Goal: Task Accomplishment & Management: Manage account settings

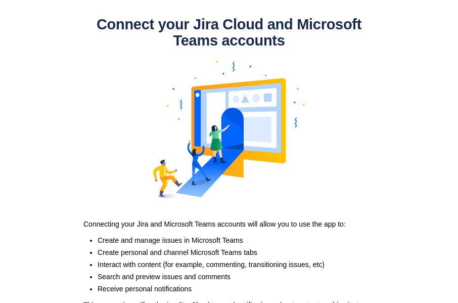
scroll to position [65, 0]
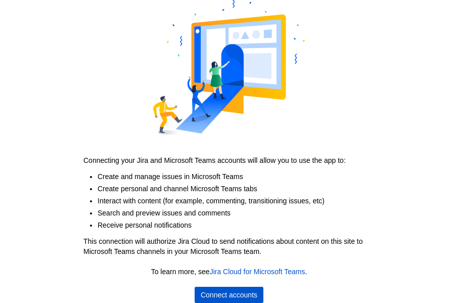
click at [249, 297] on span "Connect accounts" at bounding box center [229, 295] width 57 height 16
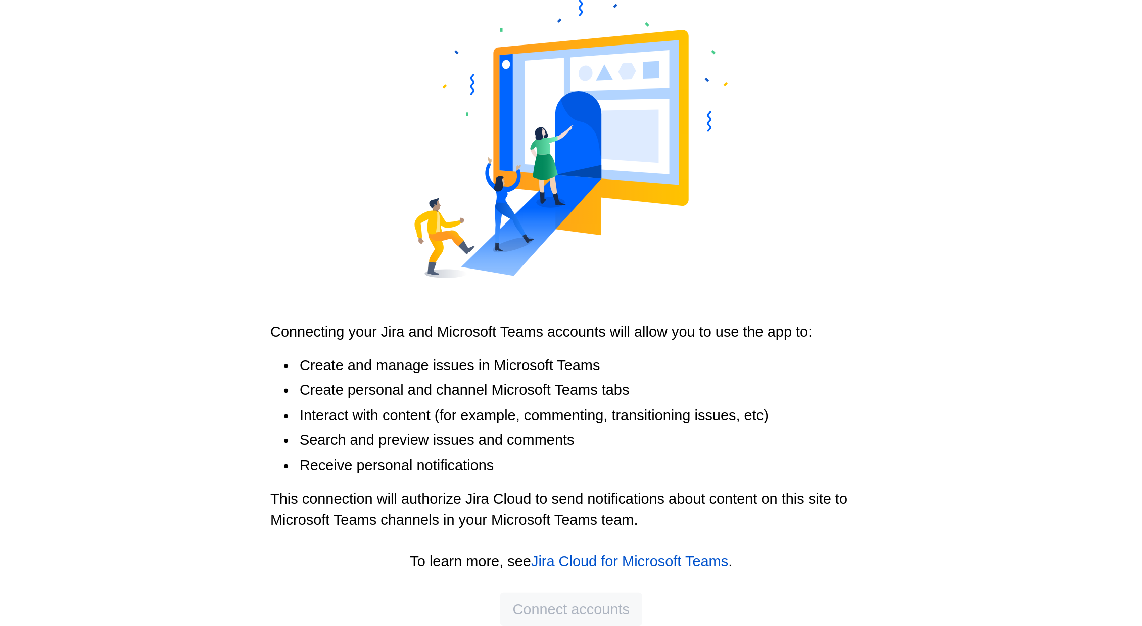
scroll to position [0, 0]
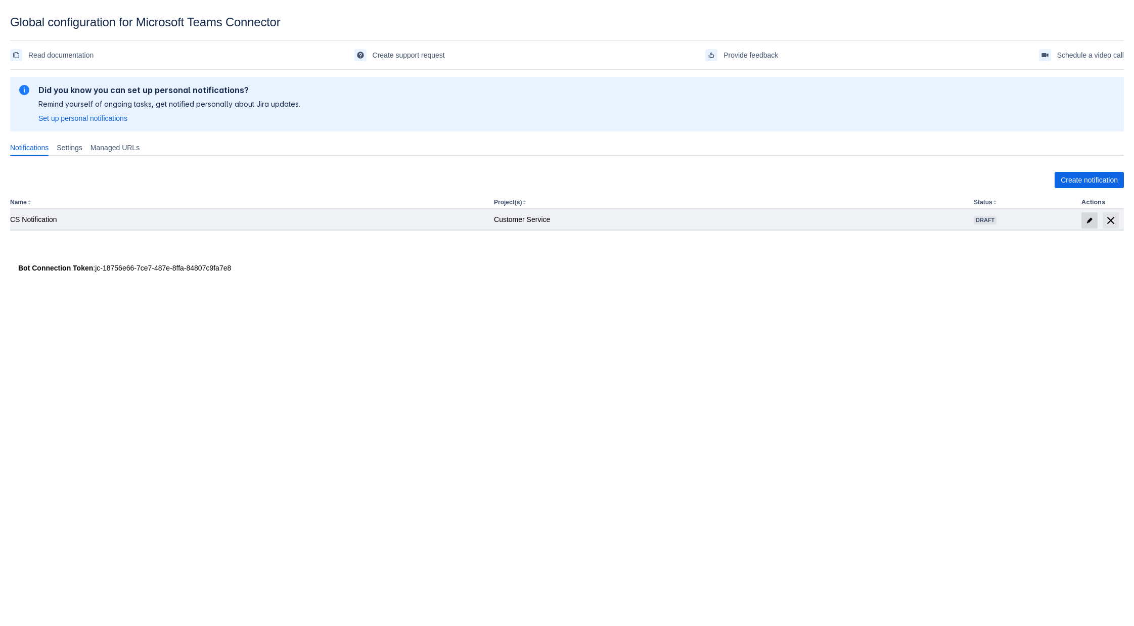
click at [457, 219] on span "edit" at bounding box center [1089, 220] width 8 height 8
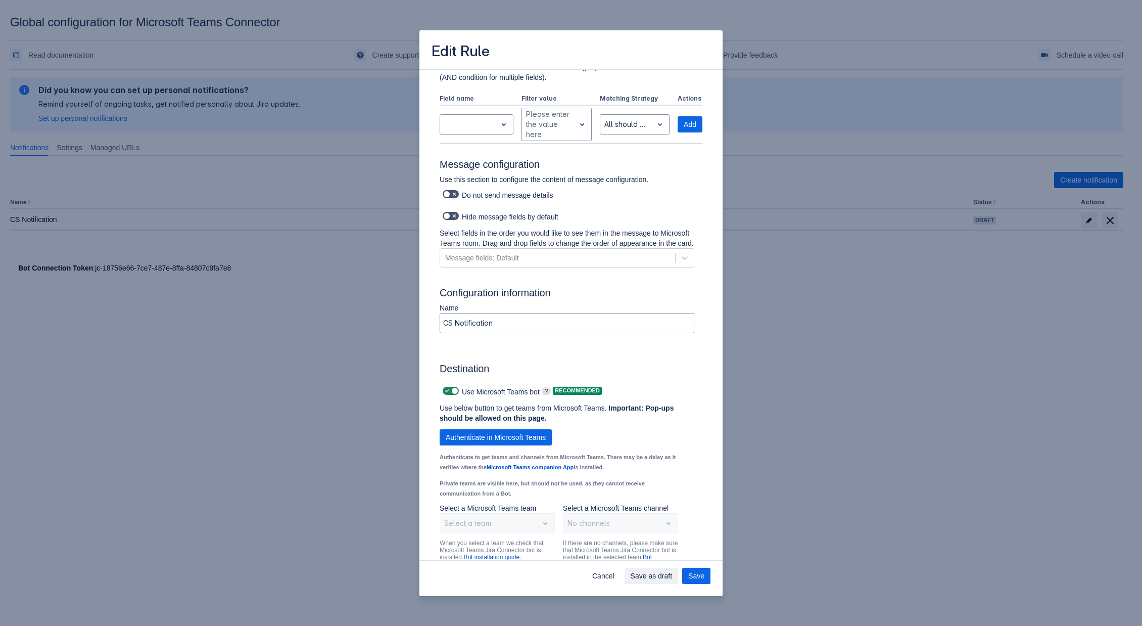
scroll to position [571, 0]
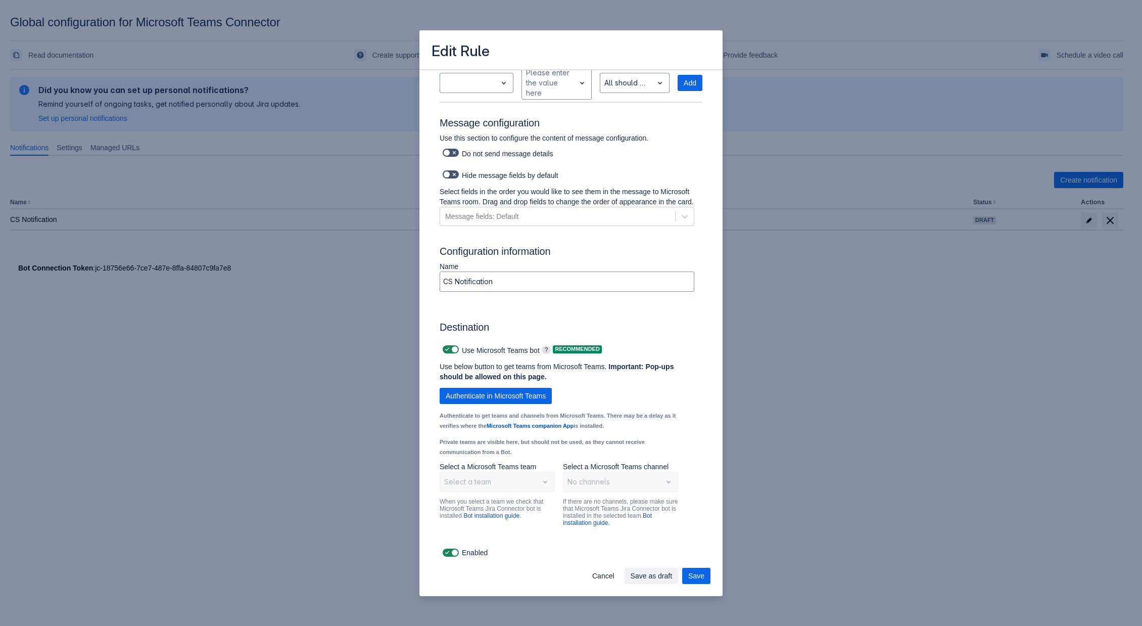
click at [457, 302] on div "Select a team" at bounding box center [497, 482] width 115 height 20
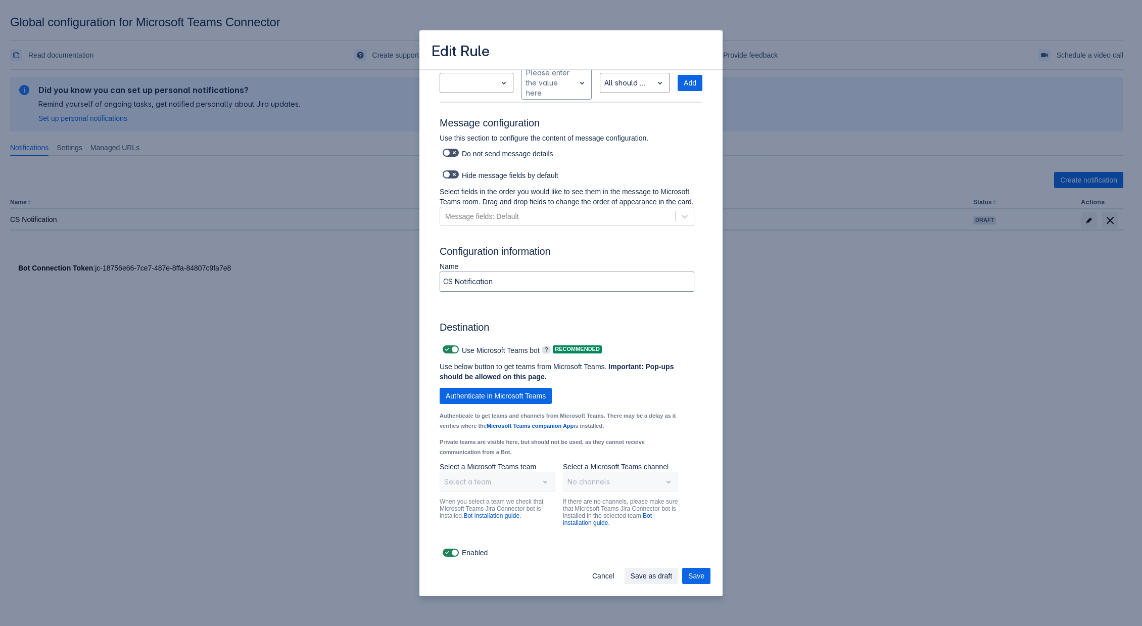
click at [457, 302] on div "Select a team" at bounding box center [497, 482] width 115 height 20
click at [457, 302] on div "No channels" at bounding box center [620, 482] width 115 height 20
click at [451, 302] on span at bounding box center [454, 349] width 8 height 8
click at [449, 302] on input "checkbox" at bounding box center [446, 349] width 7 height 7
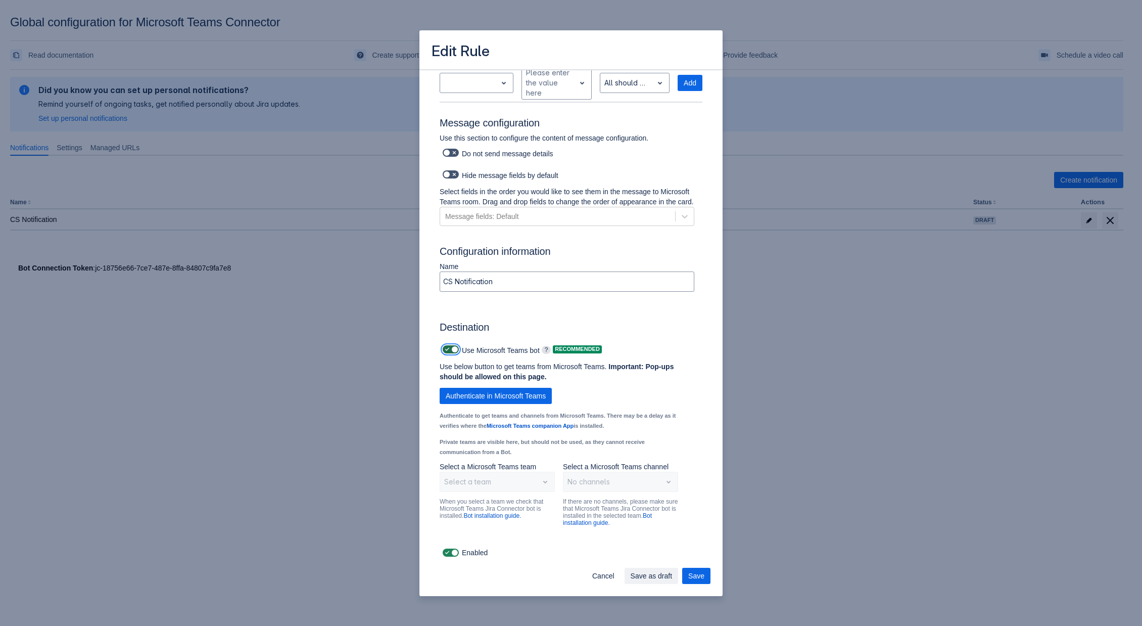
checkbox input "false"
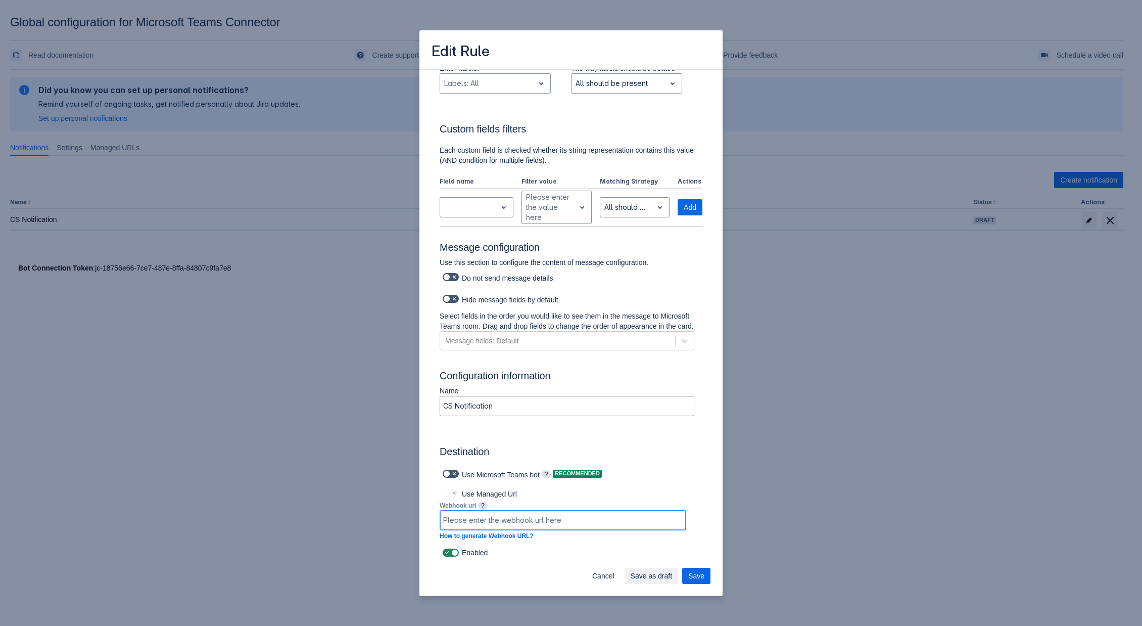
click at [457, 302] on input at bounding box center [563, 520] width 246 height 18
click at [456, 302] on span at bounding box center [454, 493] width 8 height 8
click at [457, 302] on span "?" at bounding box center [547, 474] width 10 height 8
click at [457, 302] on div at bounding box center [563, 520] width 247 height 20
click at [457, 302] on div "Message fields: Default" at bounding box center [557, 341] width 235 height 16
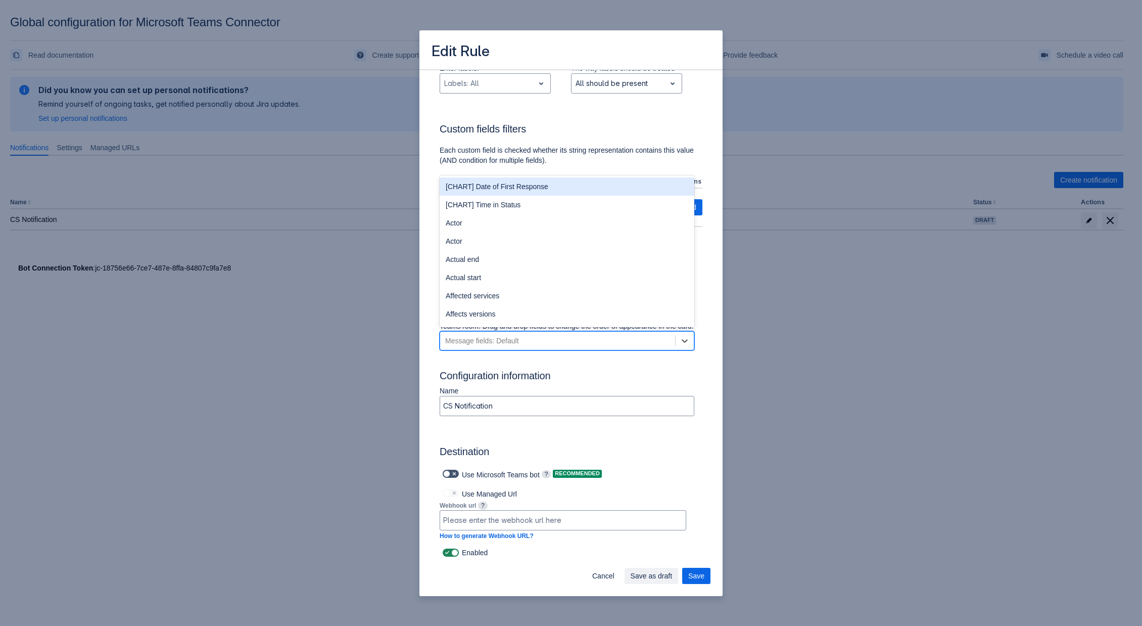
click at [457, 302] on div "Message fields: Default" at bounding box center [557, 341] width 235 height 16
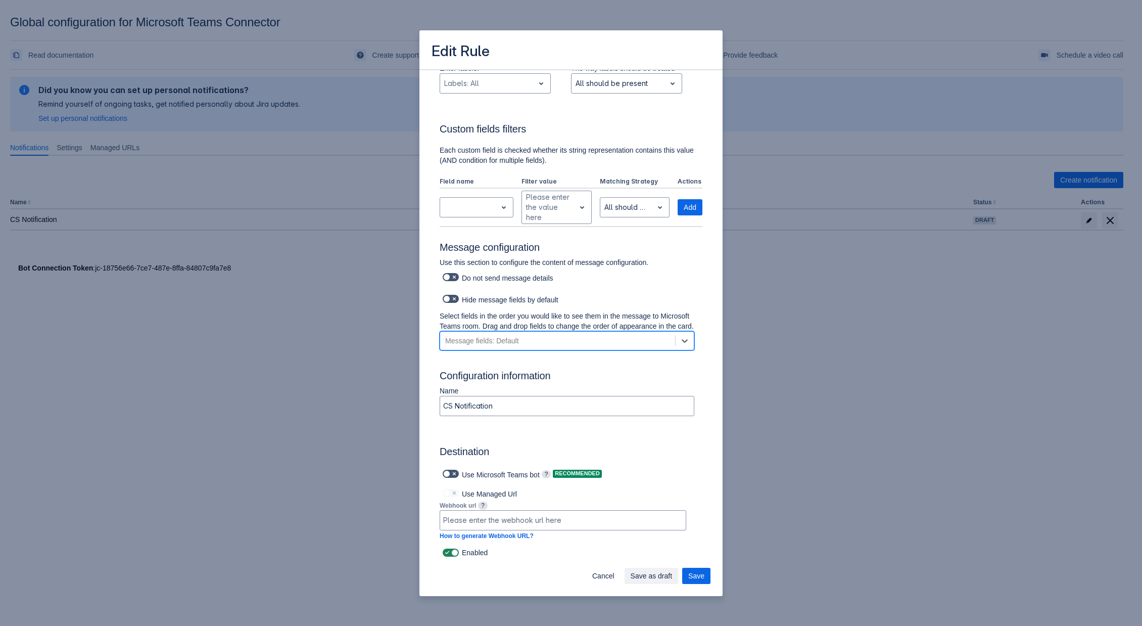
click at [450, 302] on span at bounding box center [447, 493] width 8 height 8
click at [457, 302] on span "?" at bounding box center [483, 505] width 10 height 8
click at [457, 302] on input at bounding box center [563, 520] width 246 height 18
paste input "[URL][DOMAIN_NAME]"
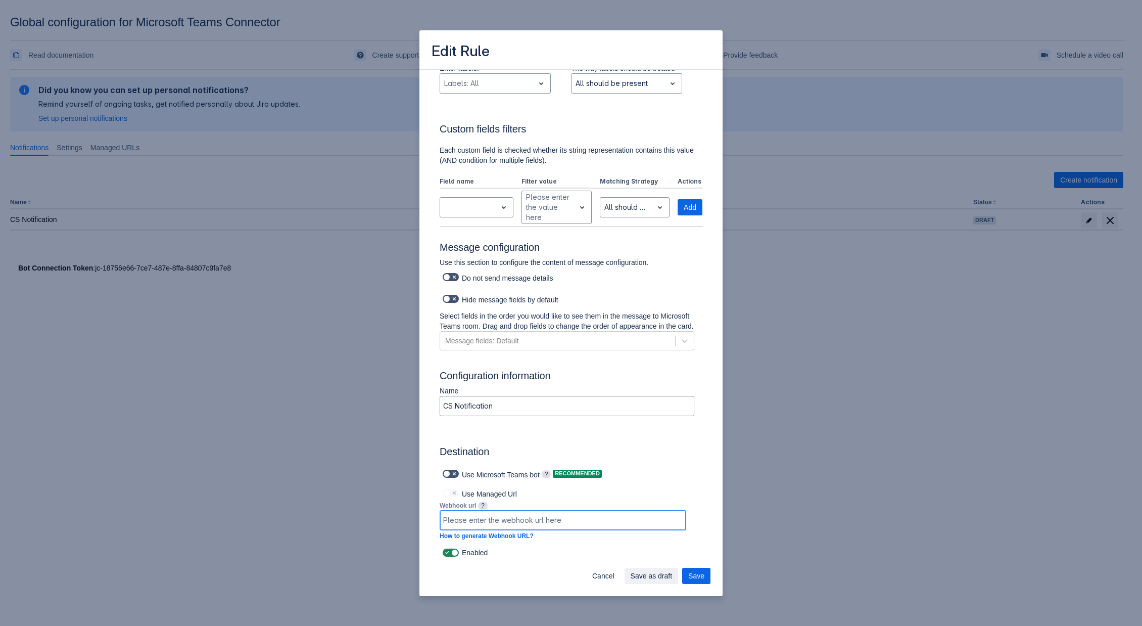
type input "[URL][DOMAIN_NAME]"
click at [457, 302] on span "Save" at bounding box center [696, 576] width 16 height 16
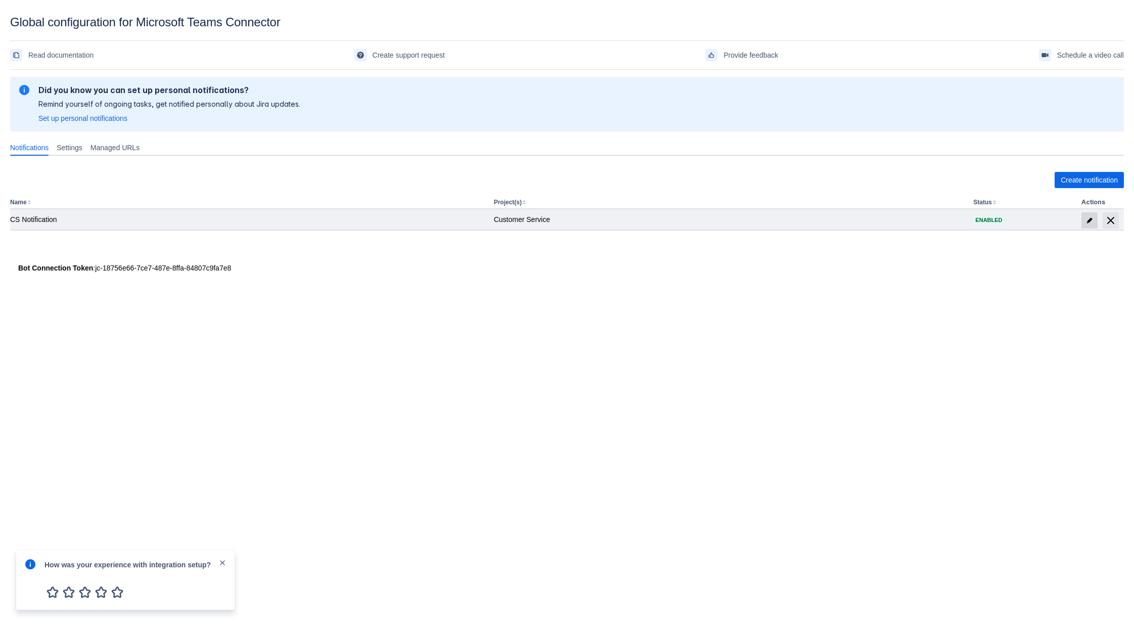
click at [457, 220] on span "edit" at bounding box center [1089, 220] width 8 height 8
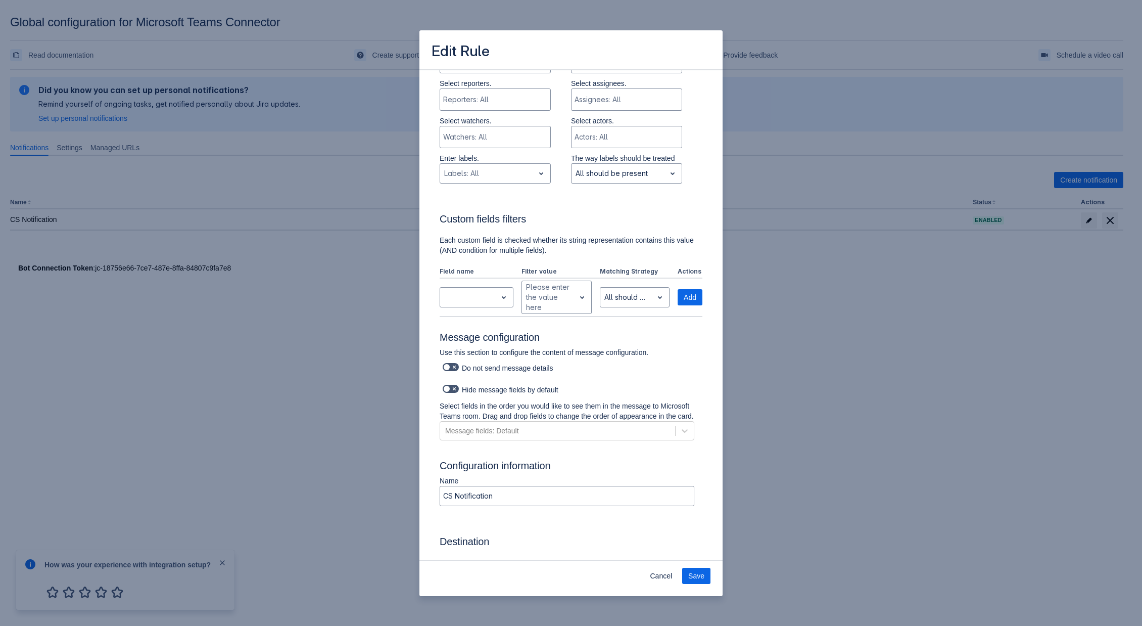
scroll to position [447, 0]
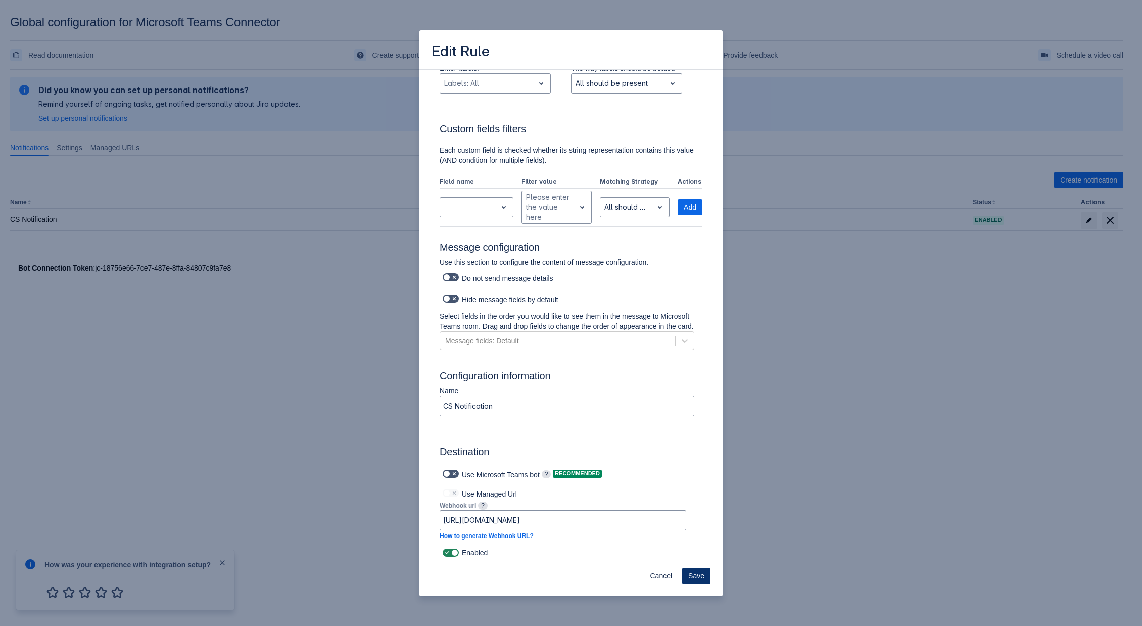
click at [457, 302] on span "Save" at bounding box center [696, 576] width 16 height 16
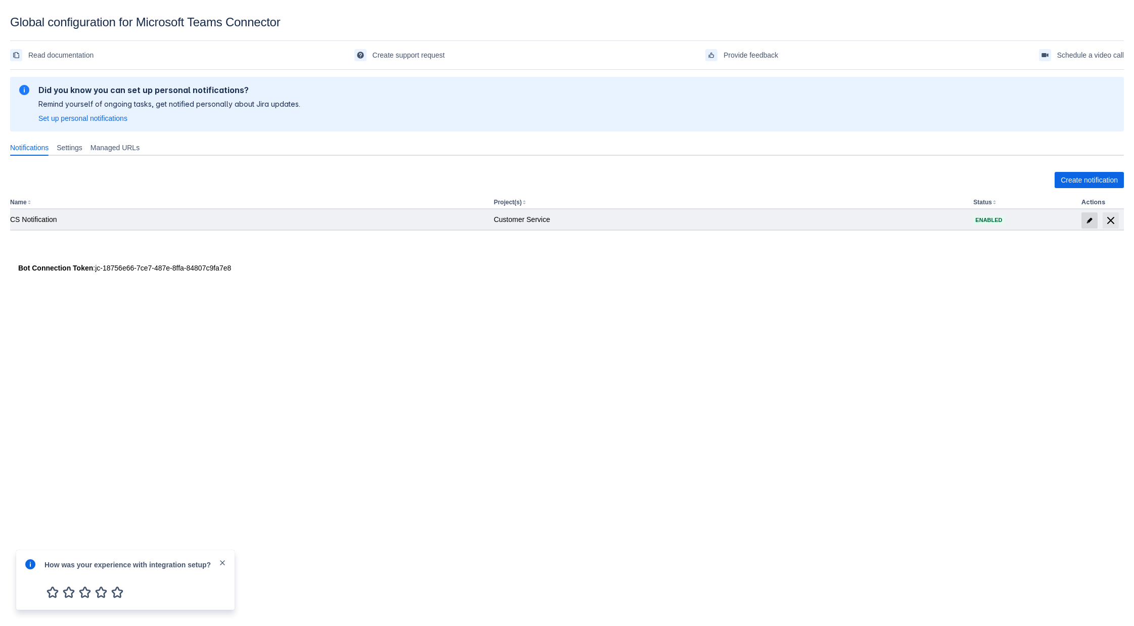
click at [457, 218] on span "edit" at bounding box center [1089, 220] width 8 height 8
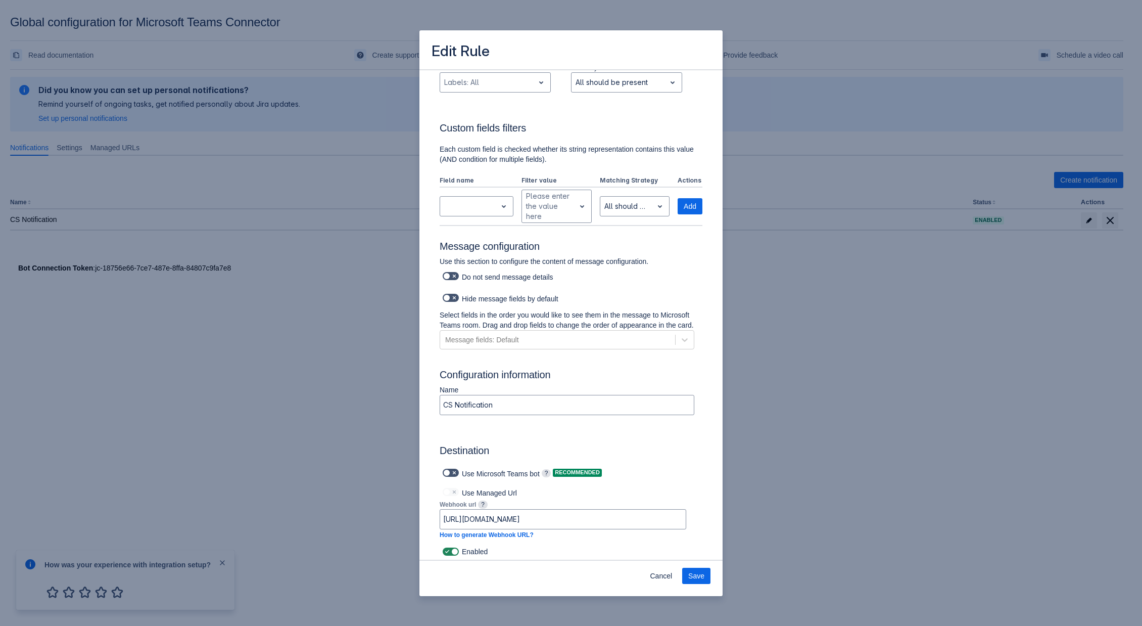
scroll to position [447, 0]
click at [457, 302] on div "Message fields: Default" at bounding box center [557, 341] width 235 height 16
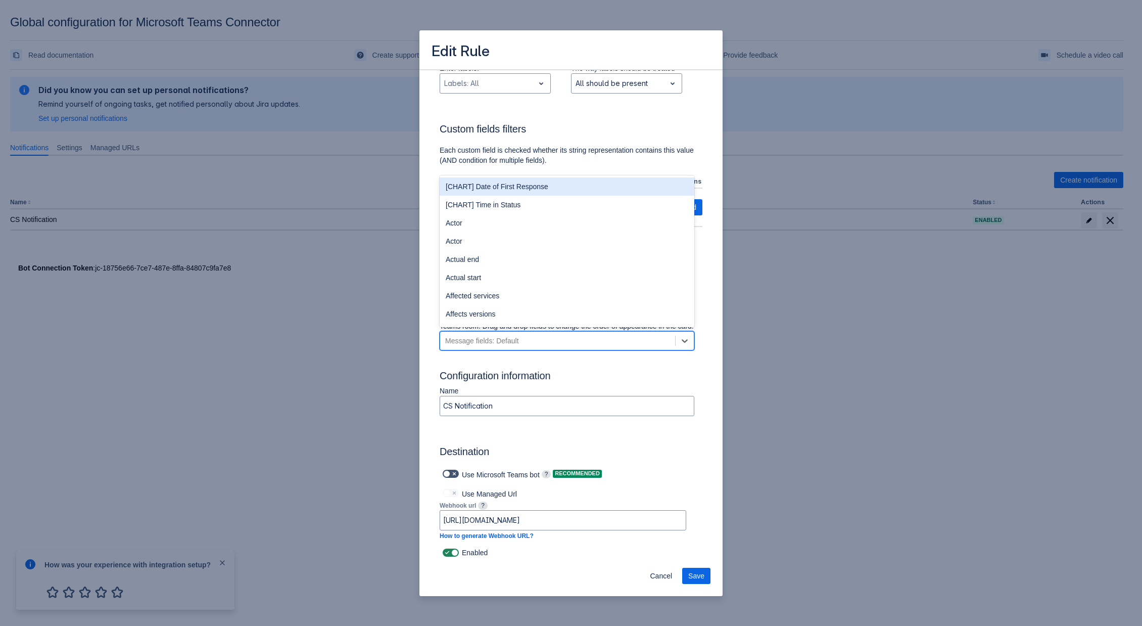
click at [457, 302] on div "Message fields: Default" at bounding box center [557, 341] width 235 height 16
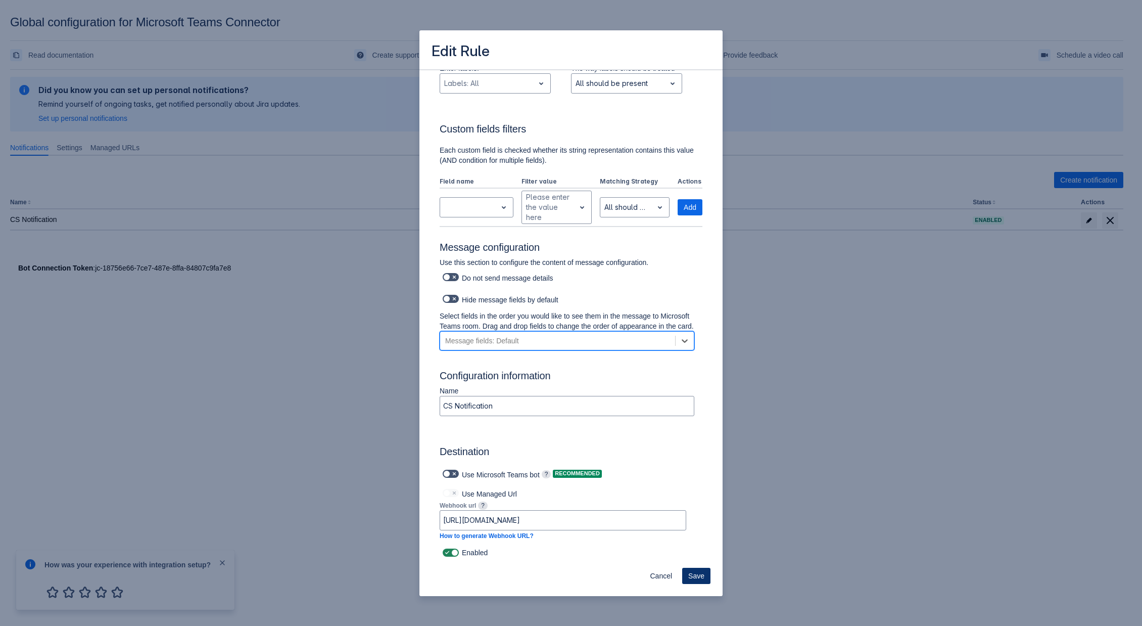
click at [457, 302] on span "Save" at bounding box center [696, 576] width 16 height 16
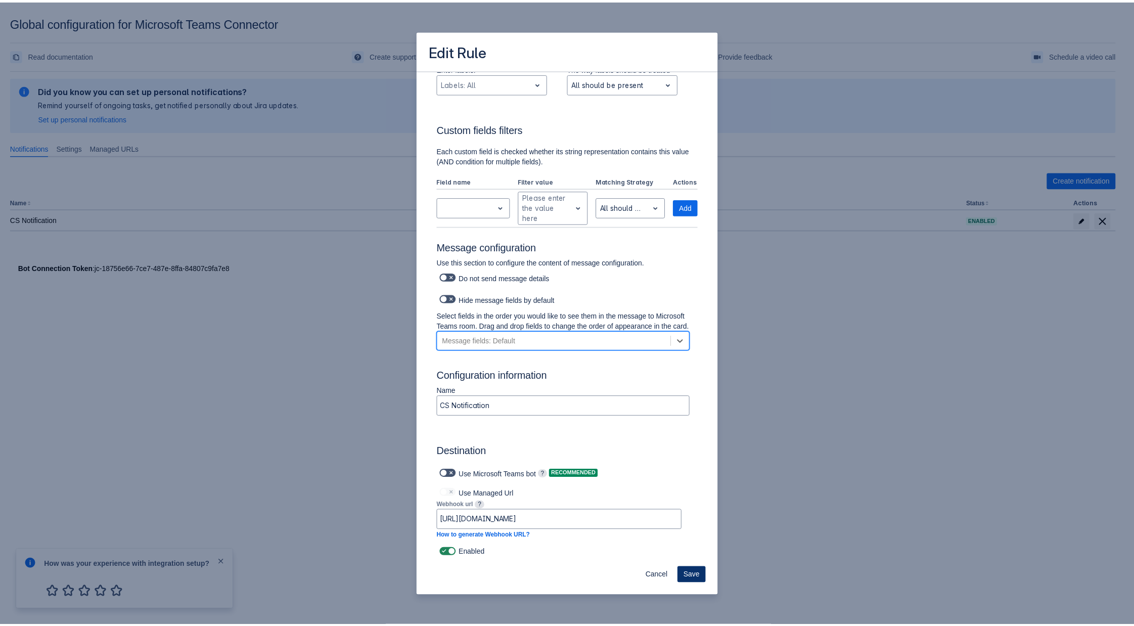
scroll to position [0, 0]
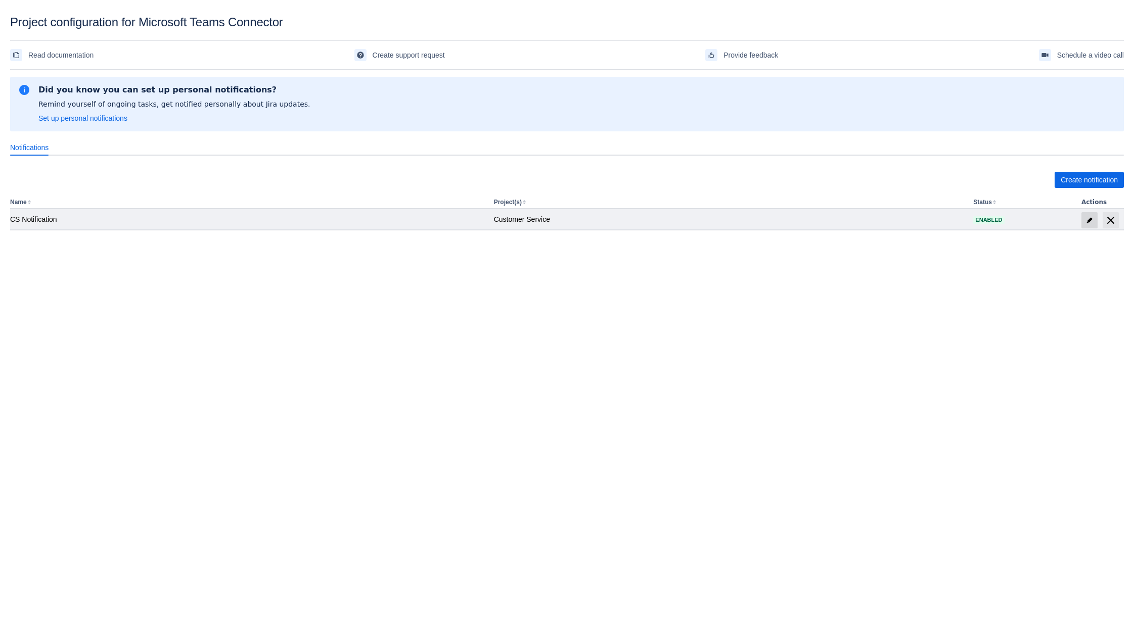
click at [1087, 220] on span "edit" at bounding box center [1089, 220] width 8 height 8
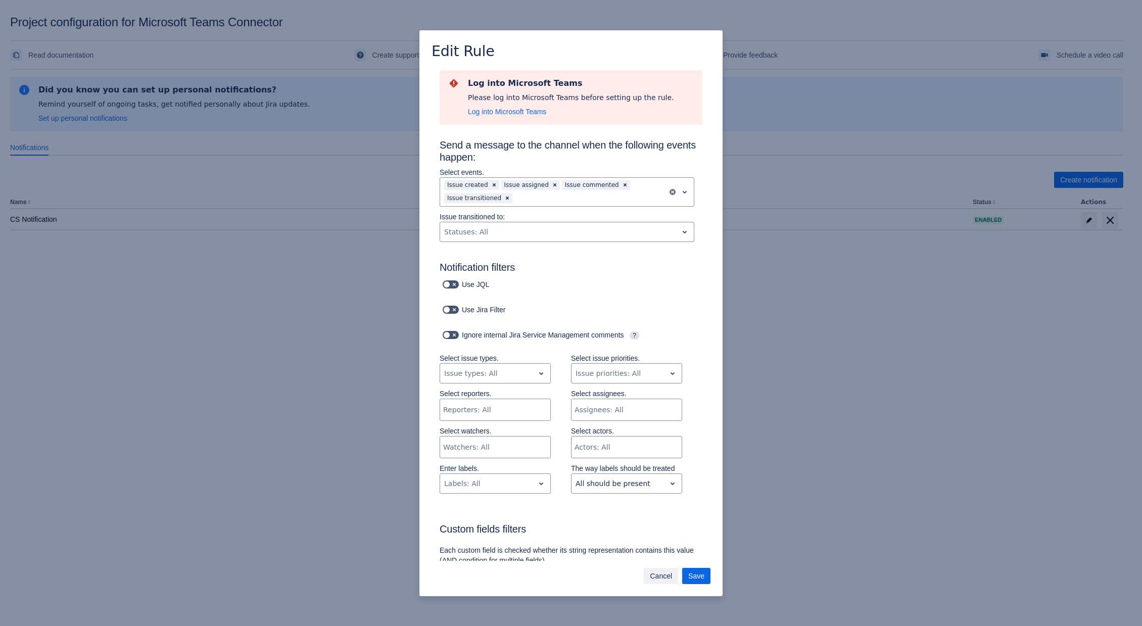
click at [665, 575] on span "Cancel" at bounding box center [661, 576] width 22 height 16
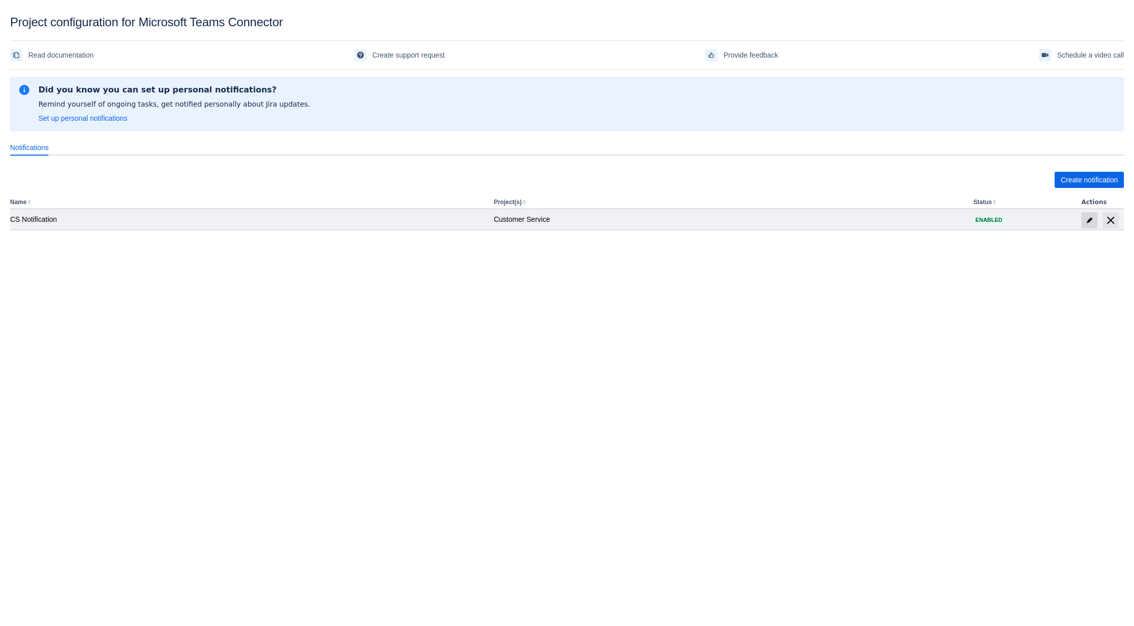
click at [1087, 219] on span "edit" at bounding box center [1089, 220] width 8 height 8
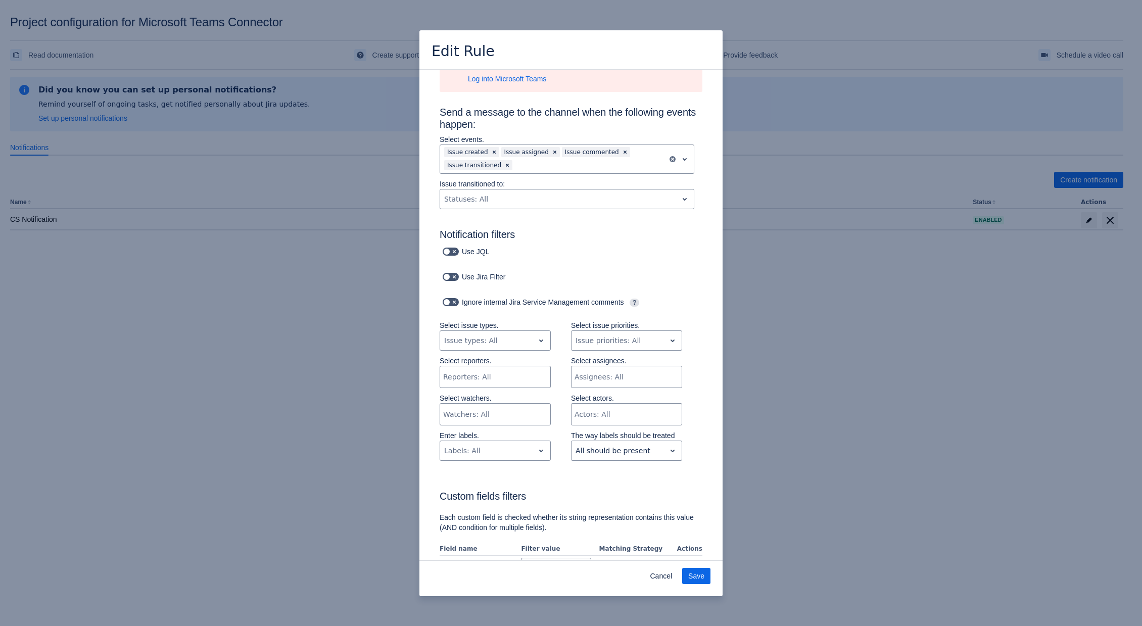
scroll to position [59, 0]
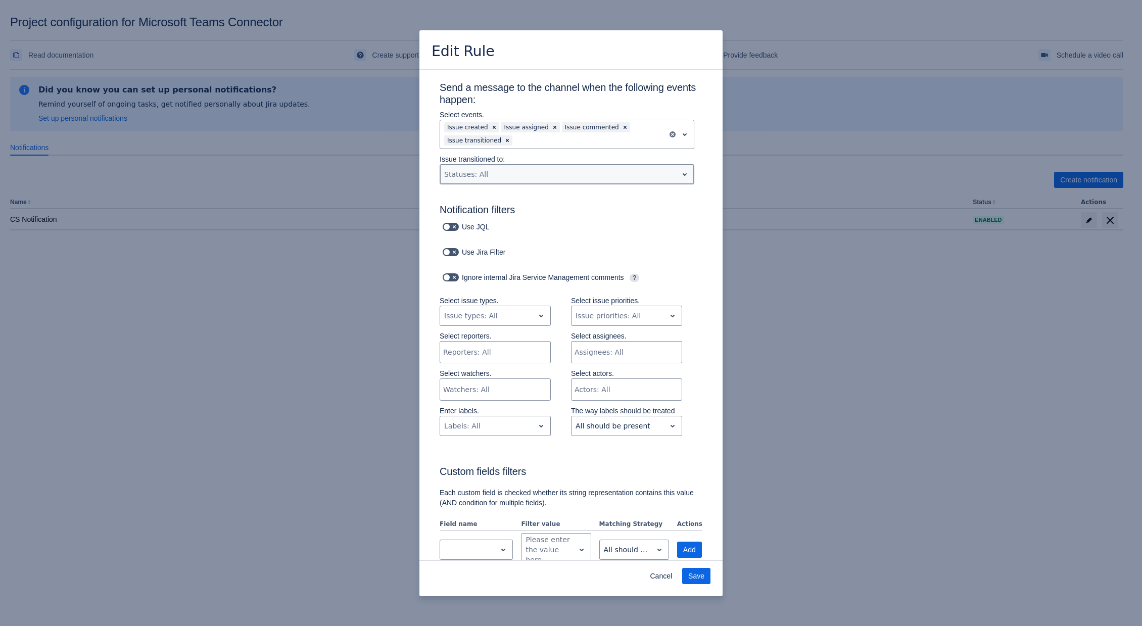
click at [636, 182] on div "Statuses: All" at bounding box center [559, 174] width 238 height 16
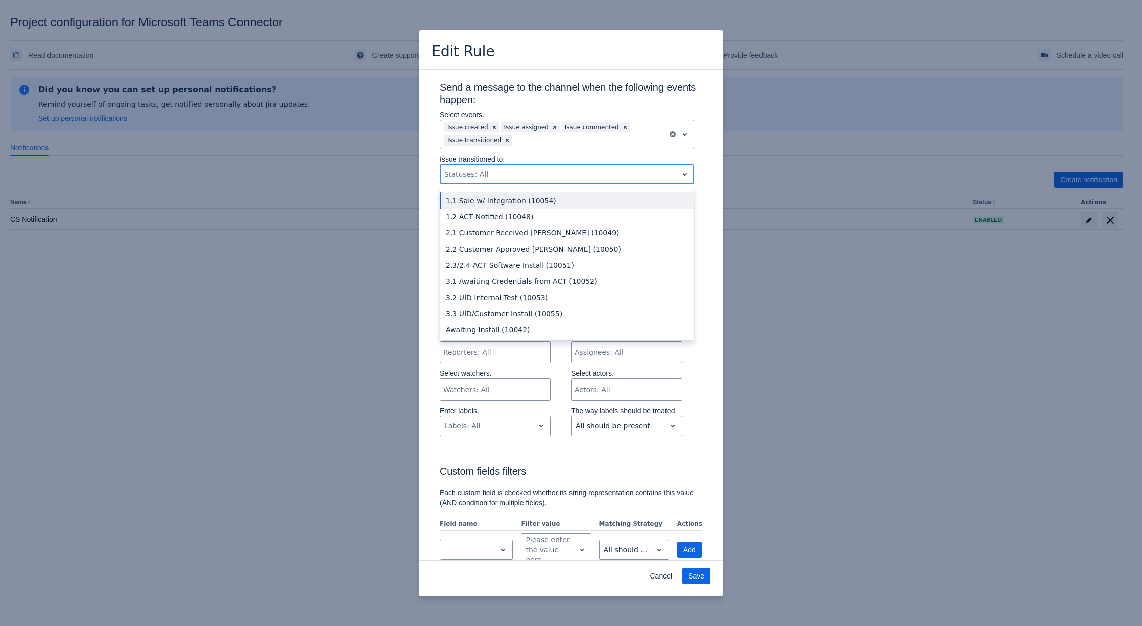
click at [638, 176] on div at bounding box center [558, 174] width 229 height 12
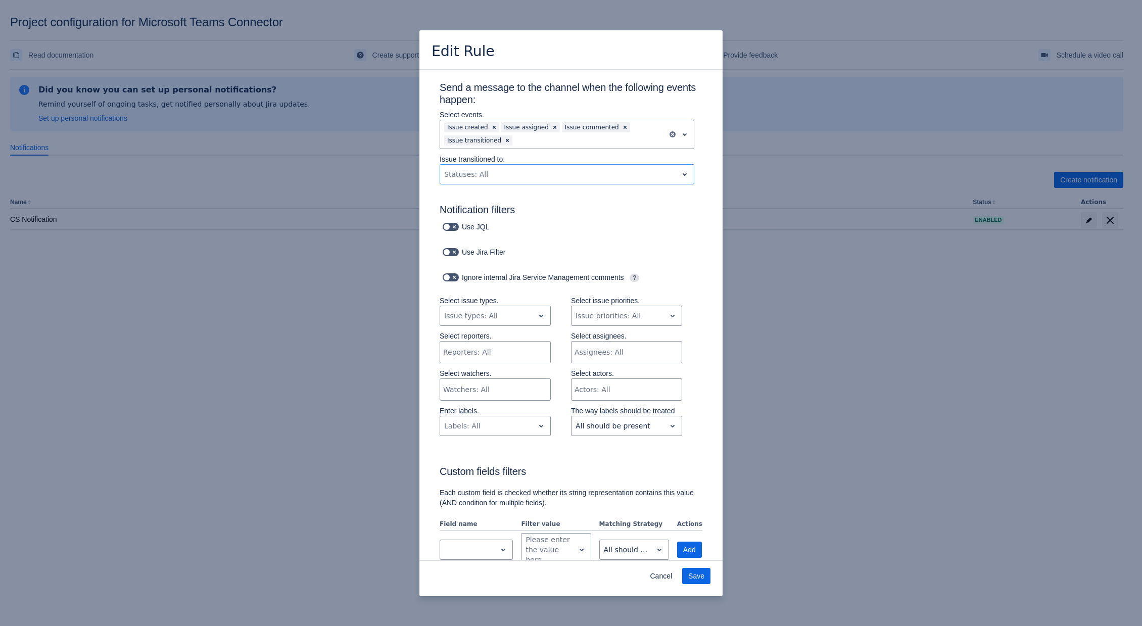
click at [679, 227] on div "Use JQL" at bounding box center [560, 227] width 283 height 14
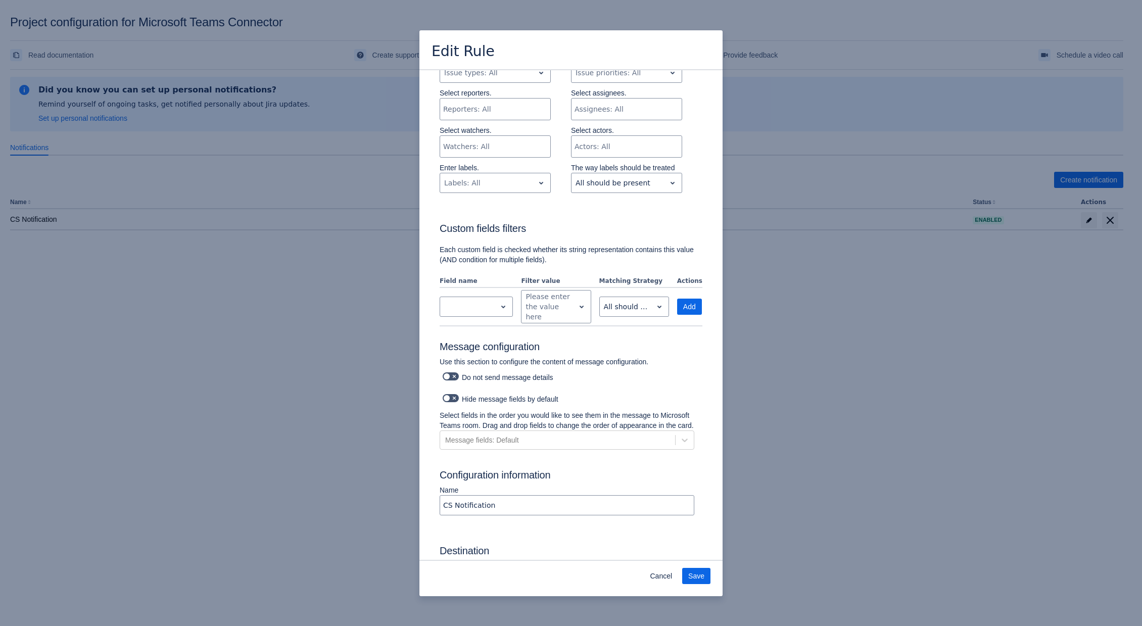
scroll to position [296, 0]
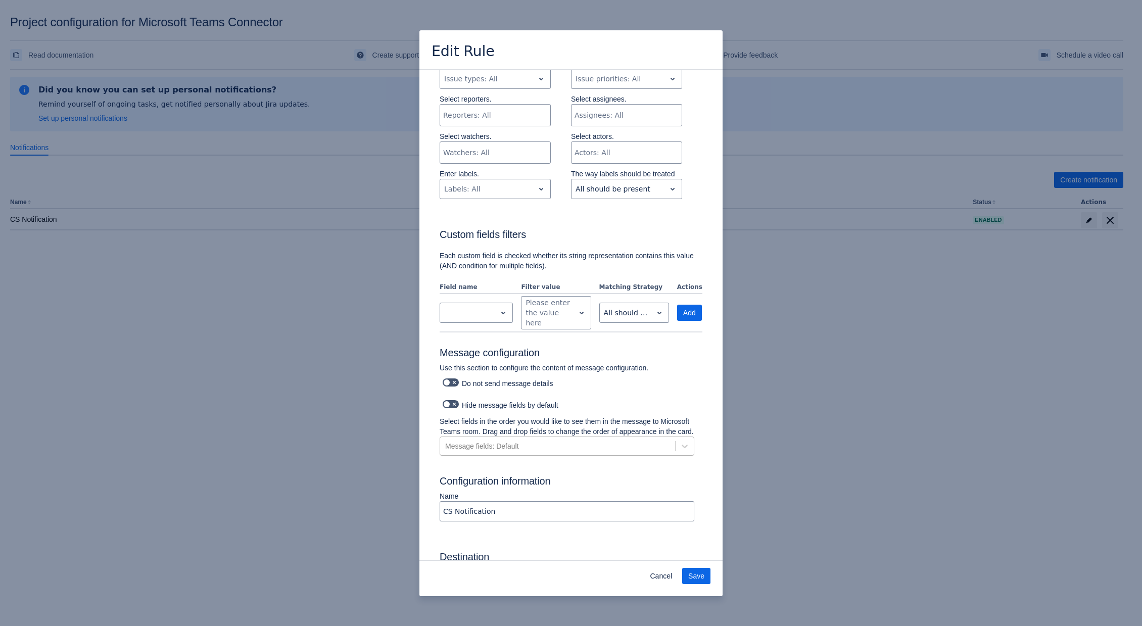
click at [588, 454] on div "Message fields: Default" at bounding box center [557, 446] width 235 height 16
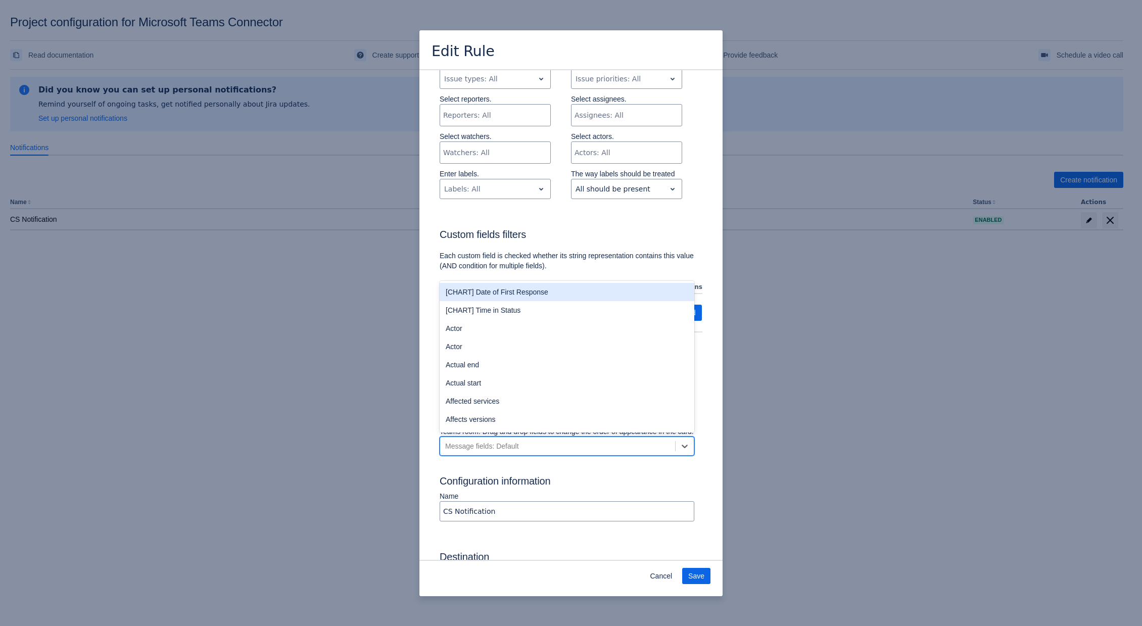
click at [589, 454] on div "Message fields: Default" at bounding box center [557, 446] width 235 height 16
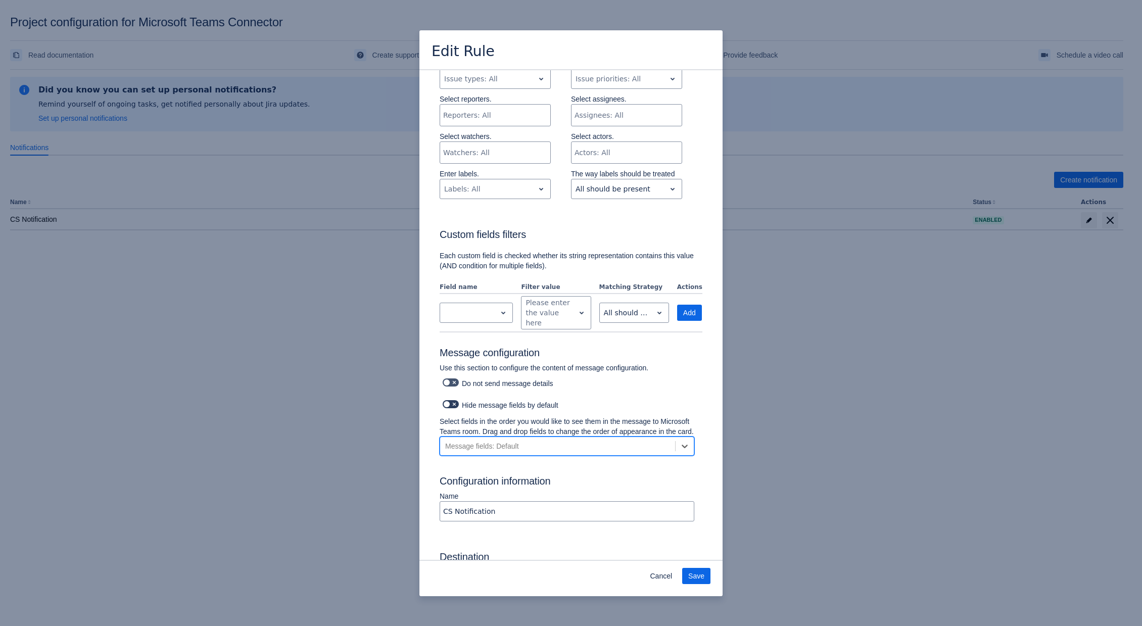
click at [446, 406] on span at bounding box center [447, 404] width 8 height 8
drag, startPoint x: 489, startPoint y: 470, endPoint x: 491, endPoint y: 457, distance: 12.4
click at [490, 461] on div "Select fields in the order you would like to see them in the message to Microso…" at bounding box center [567, 438] width 255 height 44
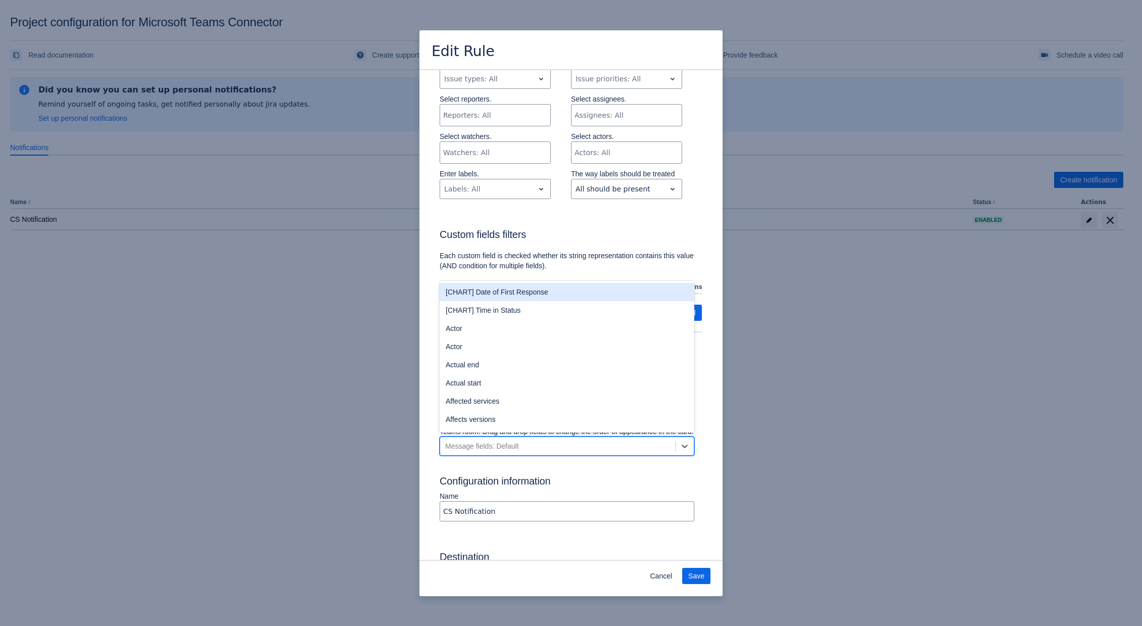
click at [491, 451] on div "Message fields: Default" at bounding box center [482, 446] width 74 height 10
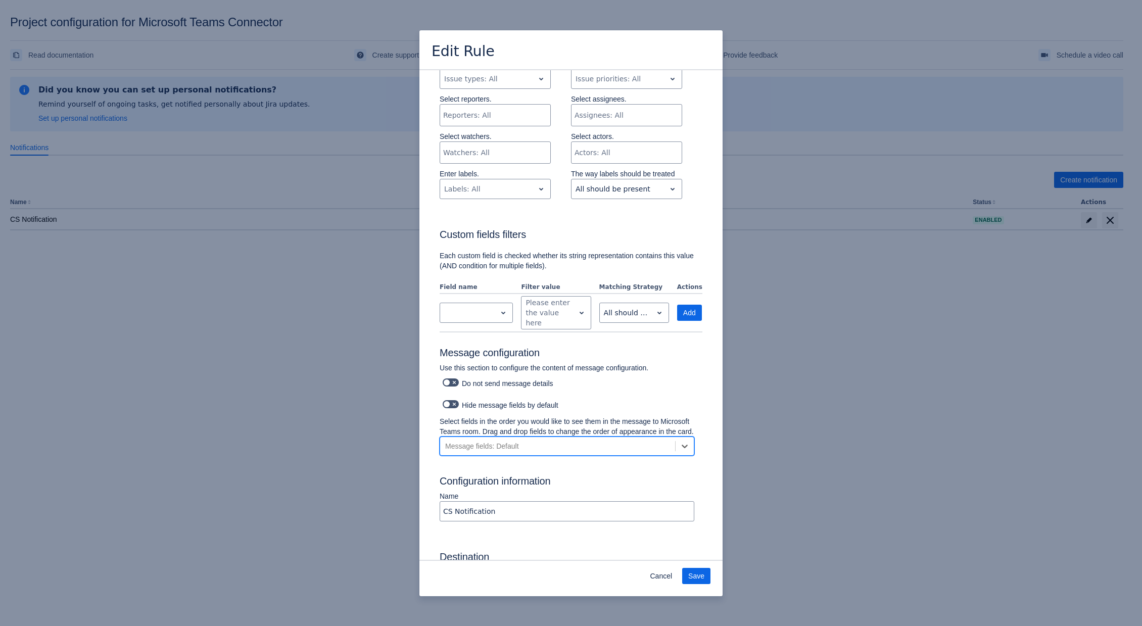
click at [491, 451] on div "Message fields: Default" at bounding box center [482, 446] width 74 height 10
click at [453, 404] on span at bounding box center [454, 404] width 8 height 8
click at [449, 404] on input "checkbox" at bounding box center [446, 404] width 7 height 7
checkbox input "true"
click at [692, 458] on div "Select fields in the order you would like to see them in the message to Microso…" at bounding box center [567, 438] width 271 height 44
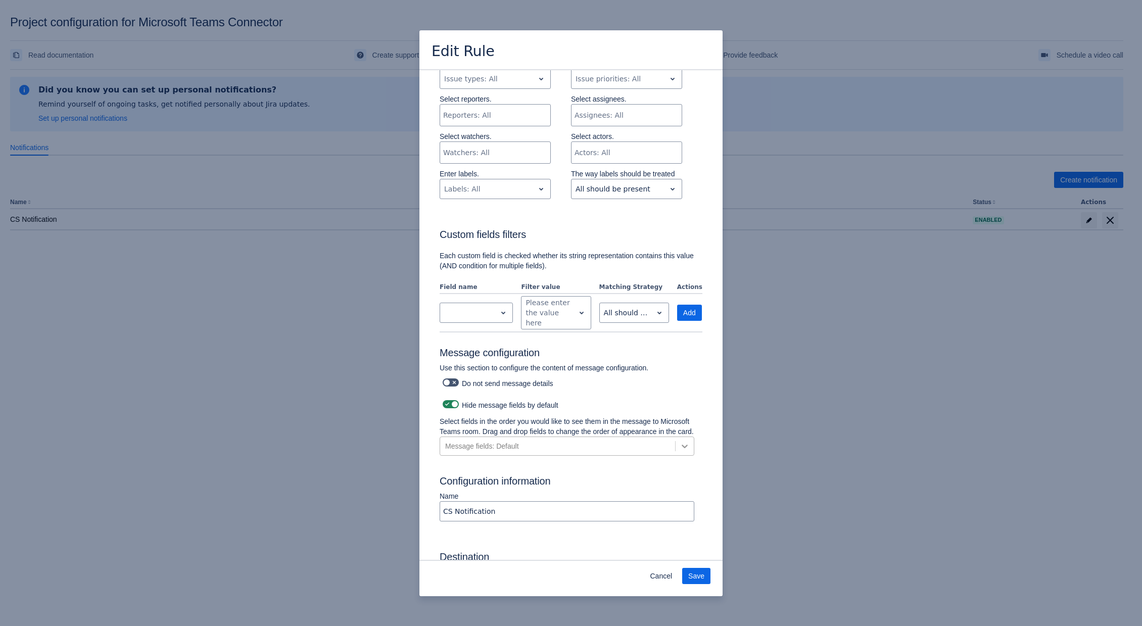
click at [682, 448] on icon at bounding box center [685, 447] width 6 height 4
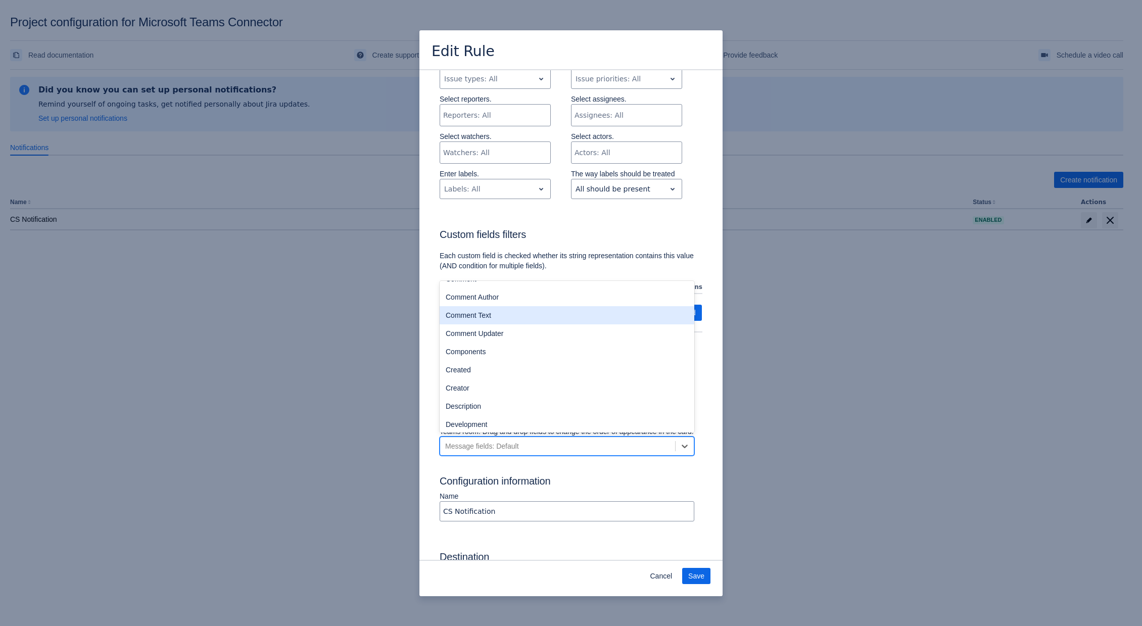
scroll to position [288, 0]
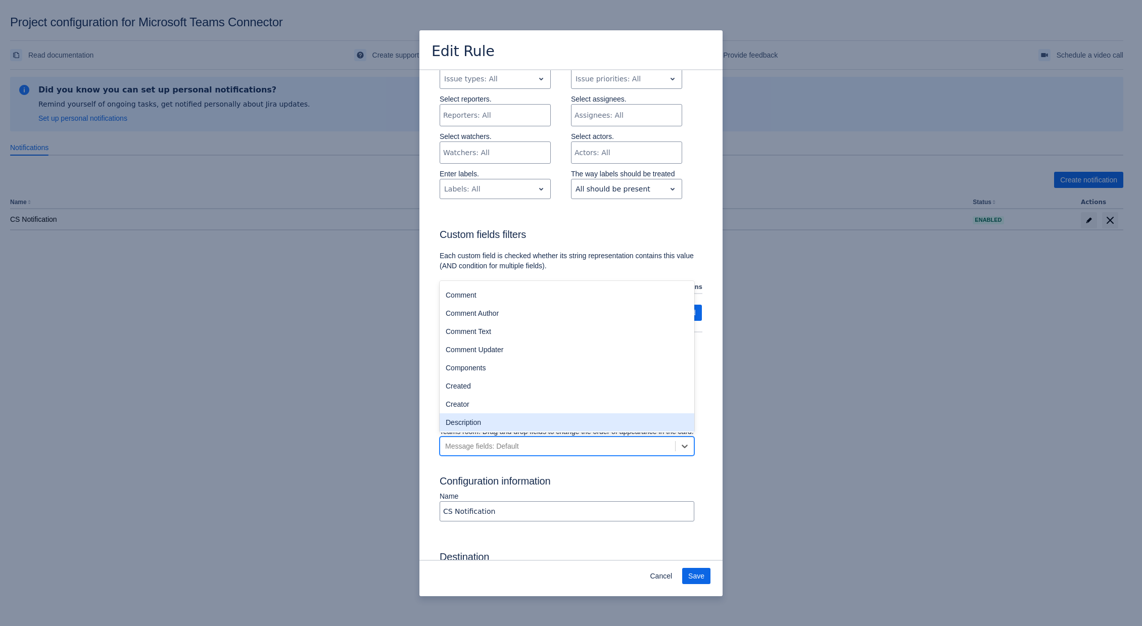
click at [615, 482] on div "Log into Microsoft Teams Please log into Microsoft Teams before setting up the …" at bounding box center [571, 220] width 263 height 889
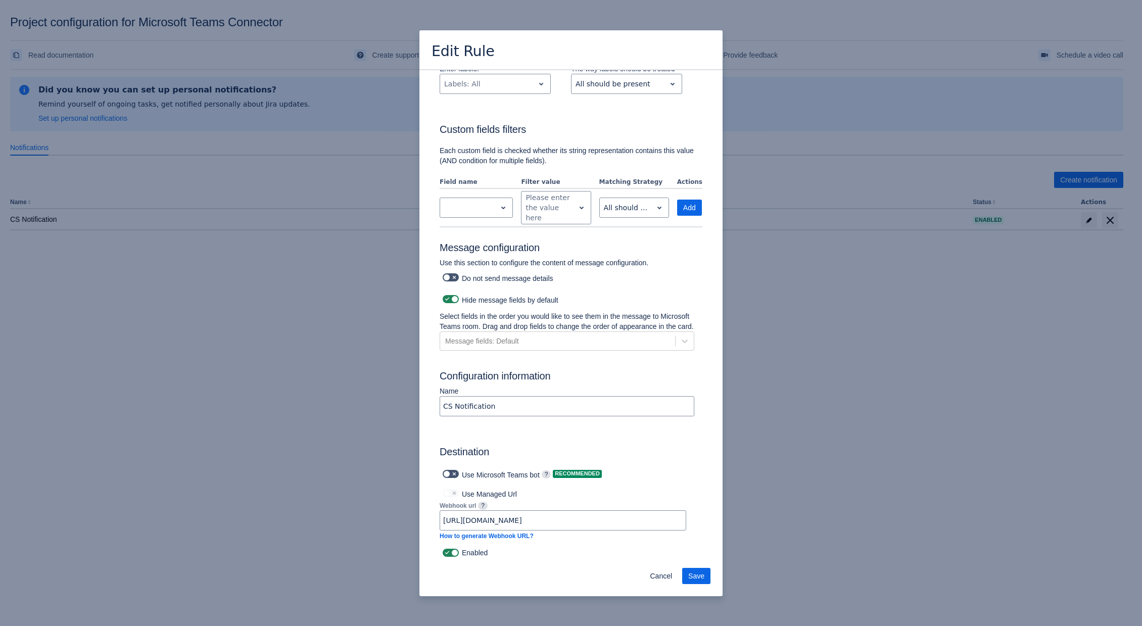
scroll to position [411, 0]
click at [451, 273] on span at bounding box center [454, 277] width 8 height 8
click at [449, 274] on input "checkbox" at bounding box center [446, 277] width 7 height 7
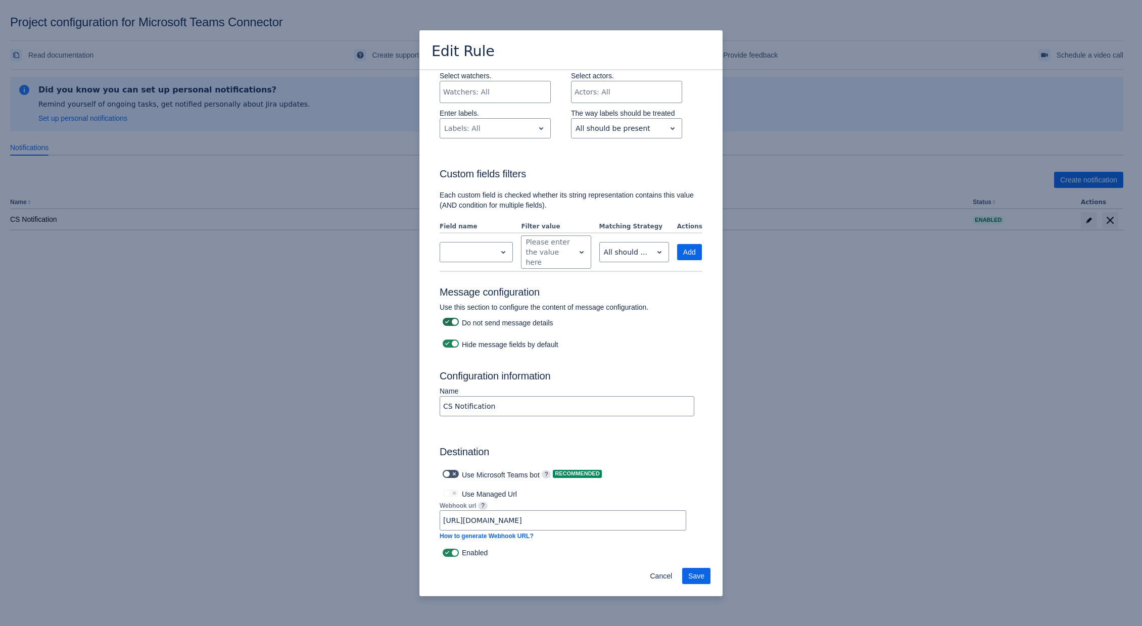
click at [454, 318] on span at bounding box center [454, 322] width 8 height 8
click at [449, 319] on input "checkbox" at bounding box center [446, 322] width 7 height 7
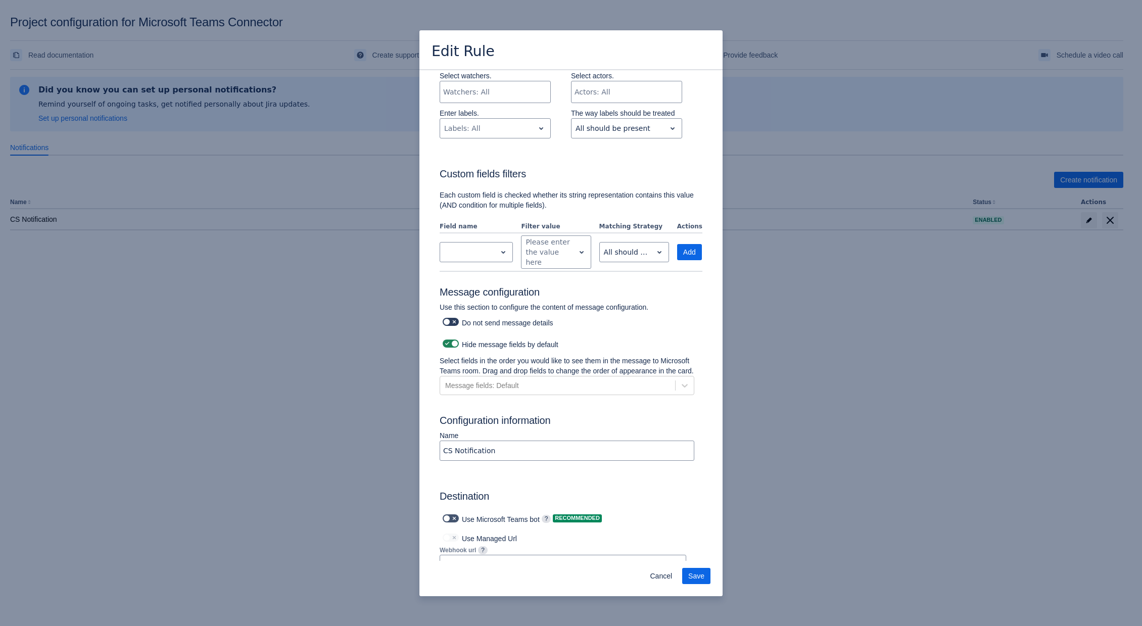
click at [457, 319] on span at bounding box center [454, 322] width 8 height 8
click at [449, 319] on input "checkbox" at bounding box center [446, 322] width 7 height 7
checkbox input "true"
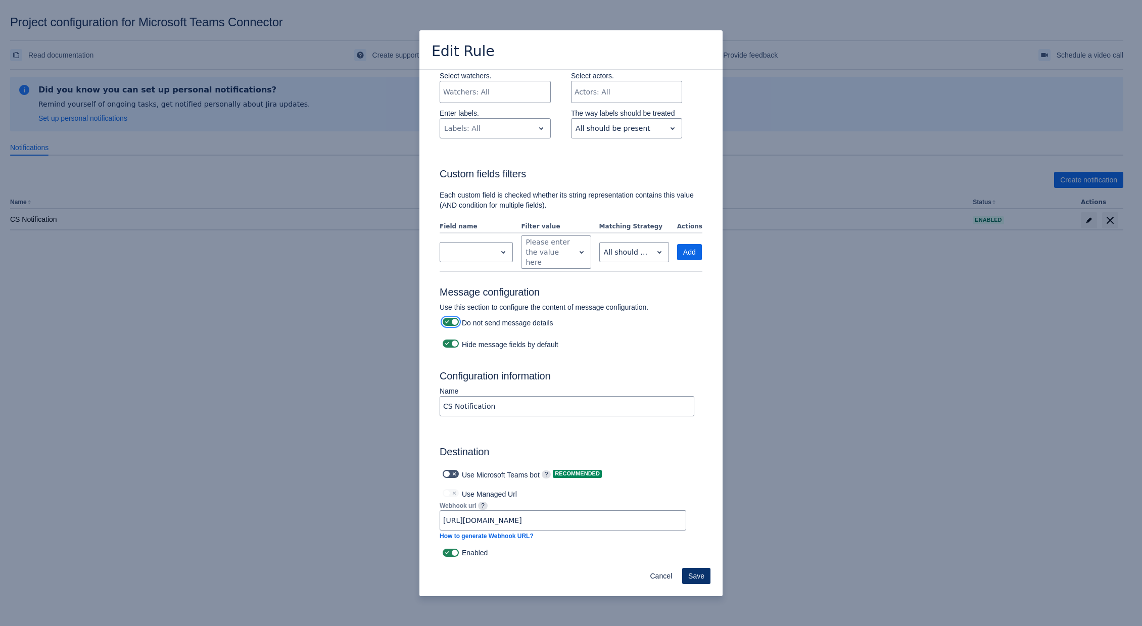
click at [702, 577] on span "Save" at bounding box center [696, 576] width 16 height 16
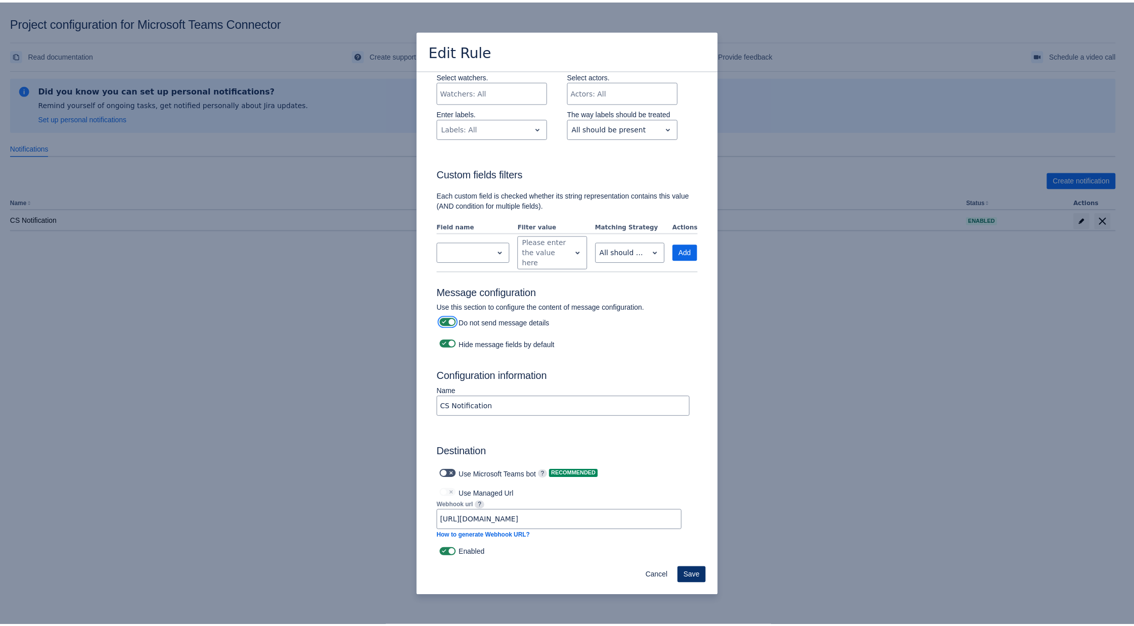
scroll to position [0, 0]
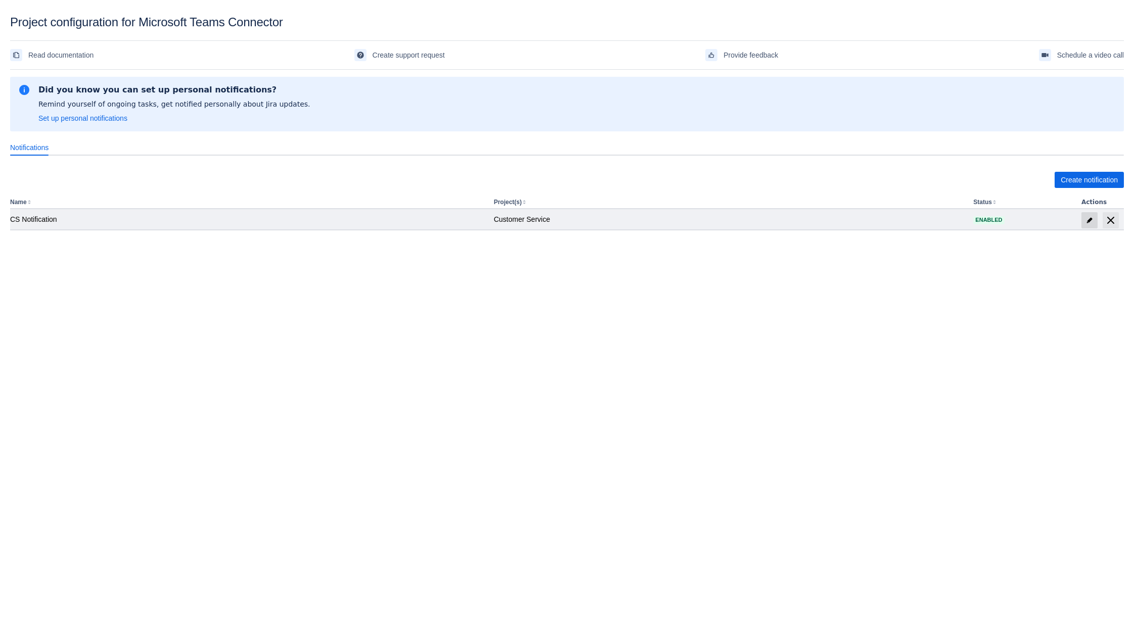
click at [1088, 219] on span "edit" at bounding box center [1089, 220] width 8 height 8
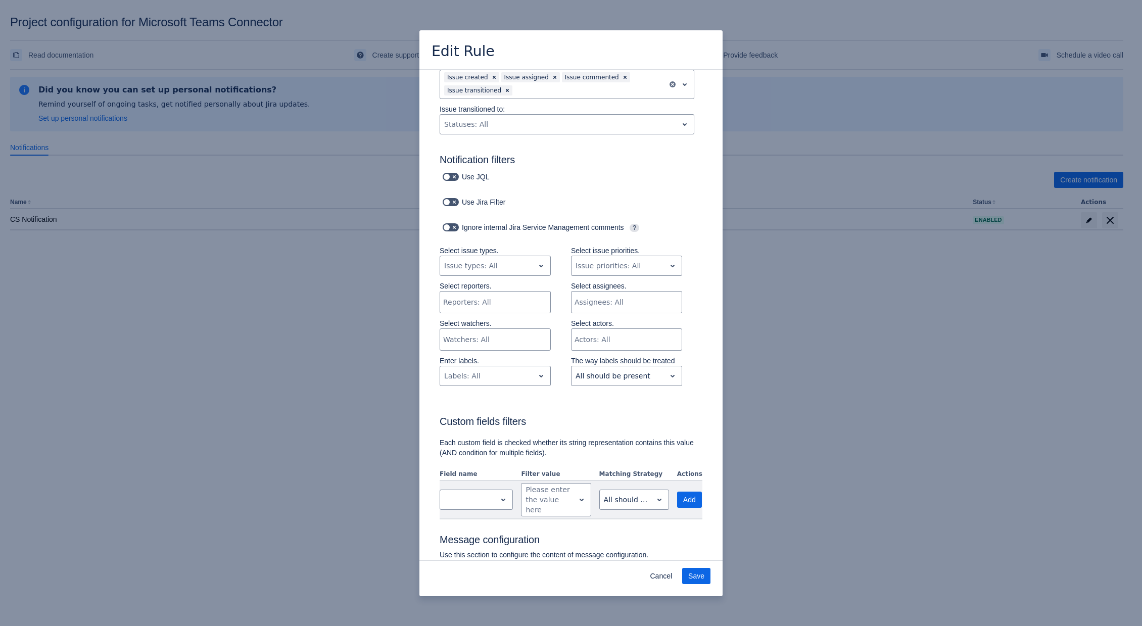
scroll to position [347, 0]
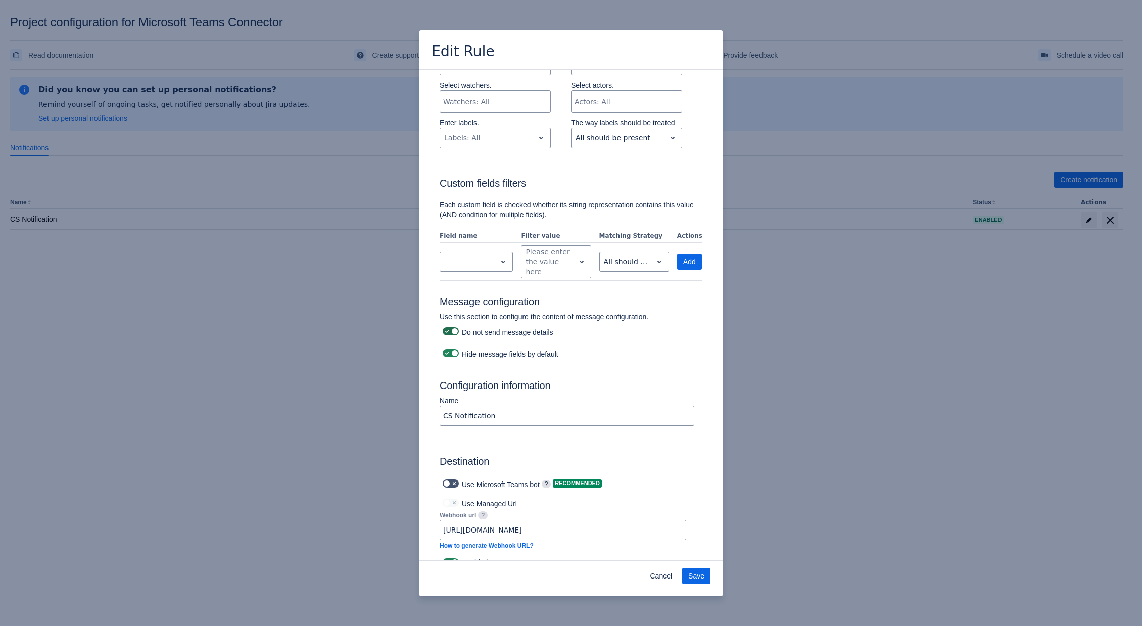
click at [450, 330] on span at bounding box center [454, 331] width 8 height 8
click at [449, 330] on input "checkbox" at bounding box center [446, 332] width 7 height 7
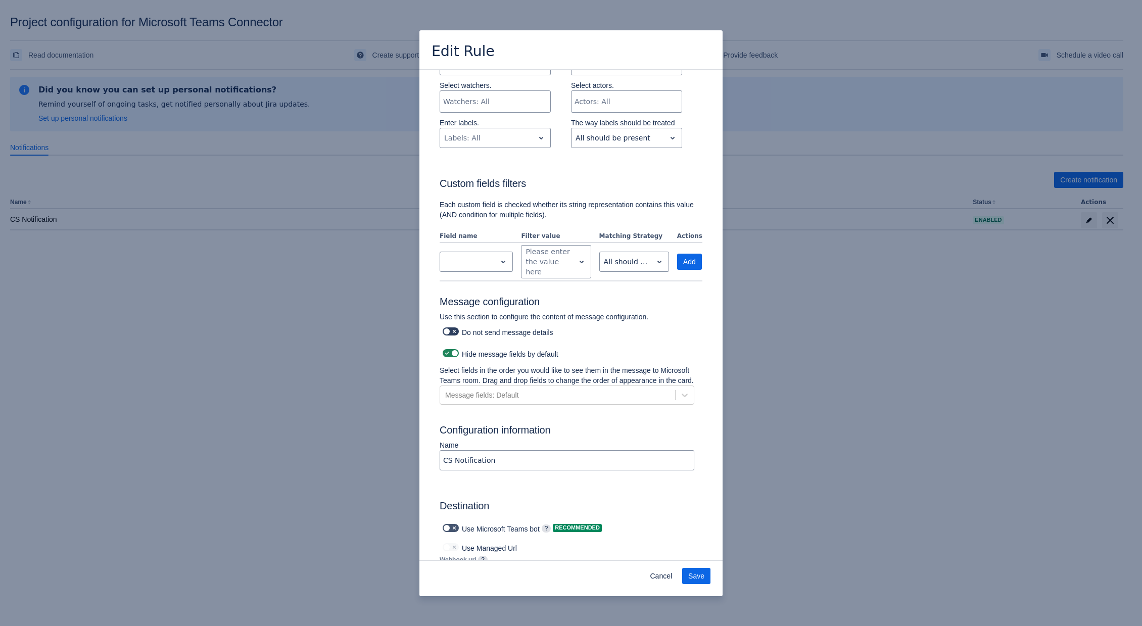
click at [451, 326] on label at bounding box center [451, 331] width 20 height 12
click at [449, 329] on input "checkbox" at bounding box center [446, 332] width 7 height 7
checkbox input "true"
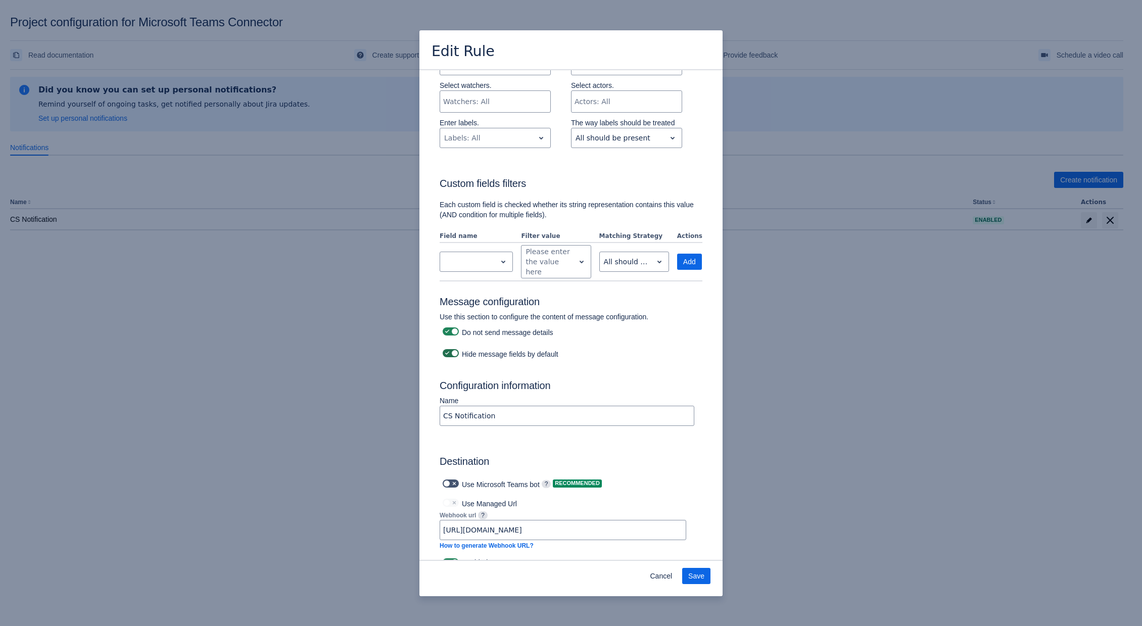
click at [452, 350] on span at bounding box center [454, 353] width 8 height 8
click at [449, 350] on input "checkbox" at bounding box center [446, 353] width 7 height 7
click at [449, 352] on span at bounding box center [447, 353] width 8 height 8
click at [449, 352] on input "checkbox" at bounding box center [446, 353] width 7 height 7
checkbox input "true"
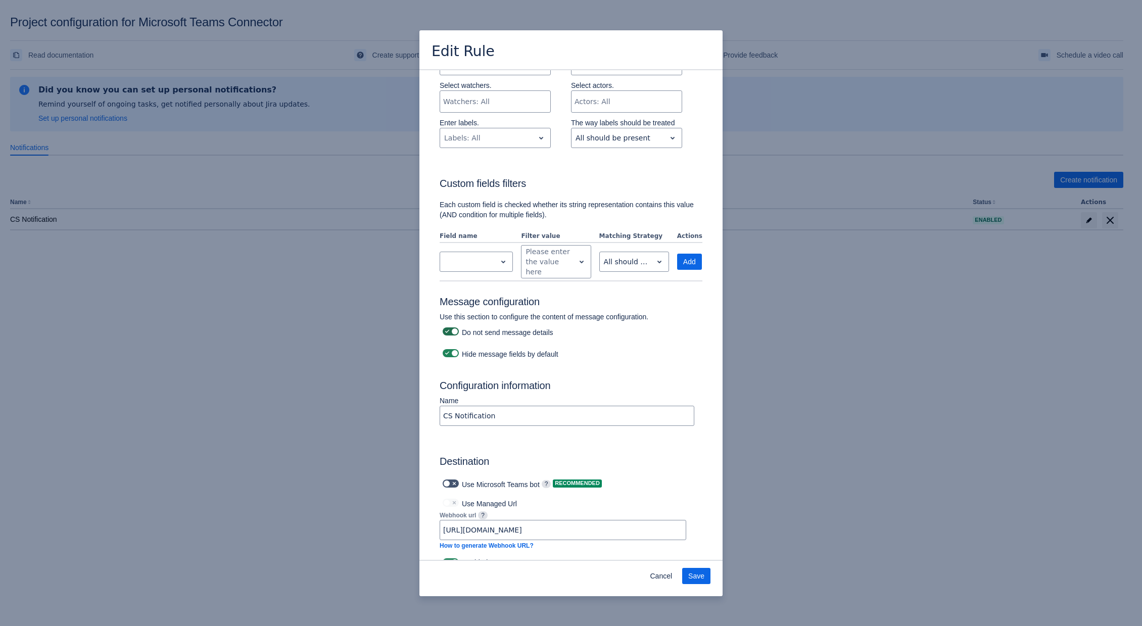
click at [451, 331] on span at bounding box center [454, 331] width 8 height 8
click at [449, 331] on input "checkbox" at bounding box center [446, 332] width 7 height 7
checkbox input "false"
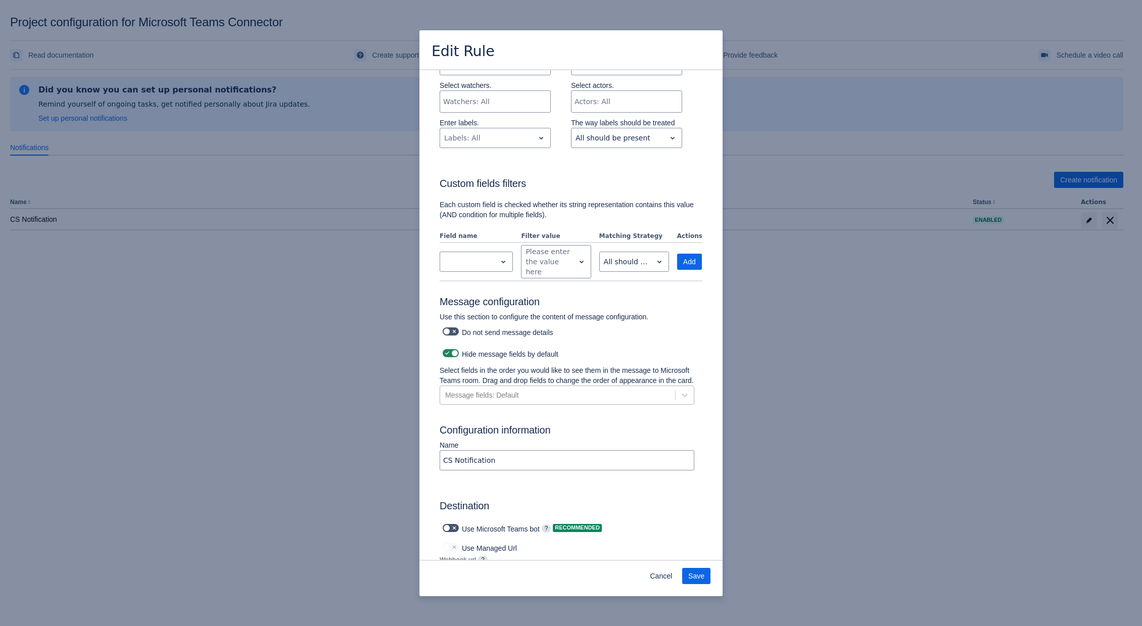
click at [573, 403] on div "Message fields: Default" at bounding box center [557, 395] width 235 height 16
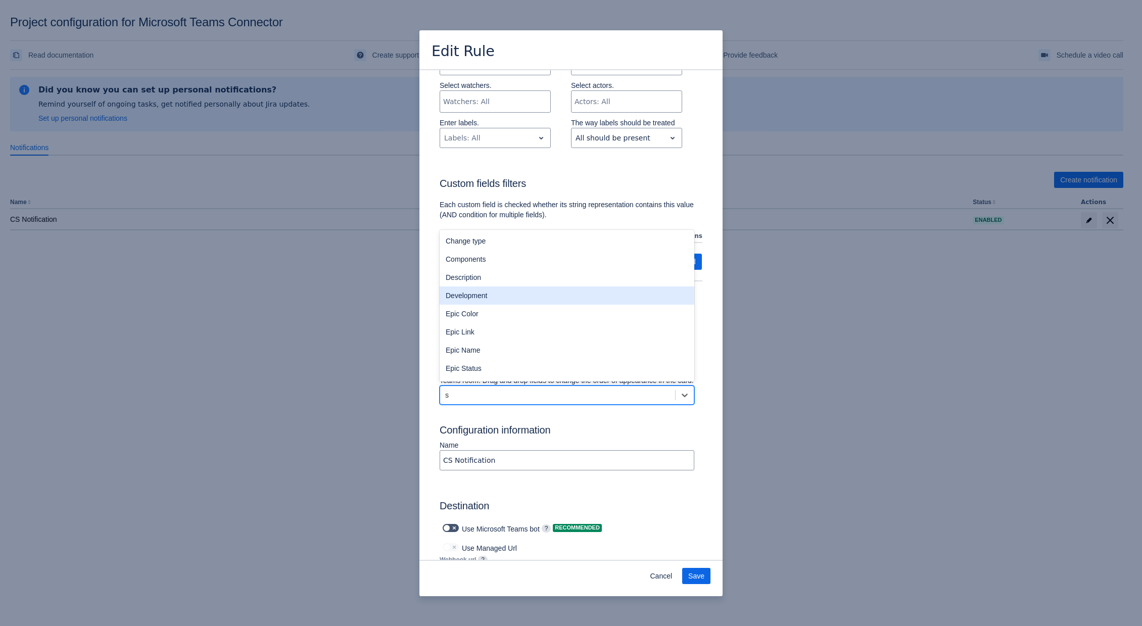
scroll to position [0, 0]
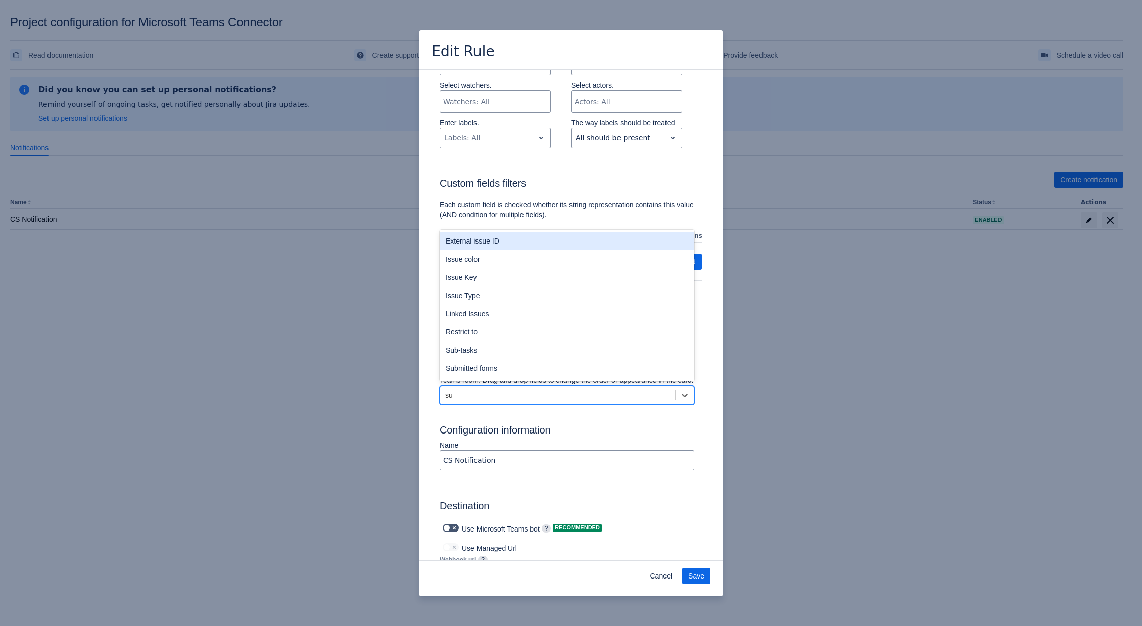
type input "sum"
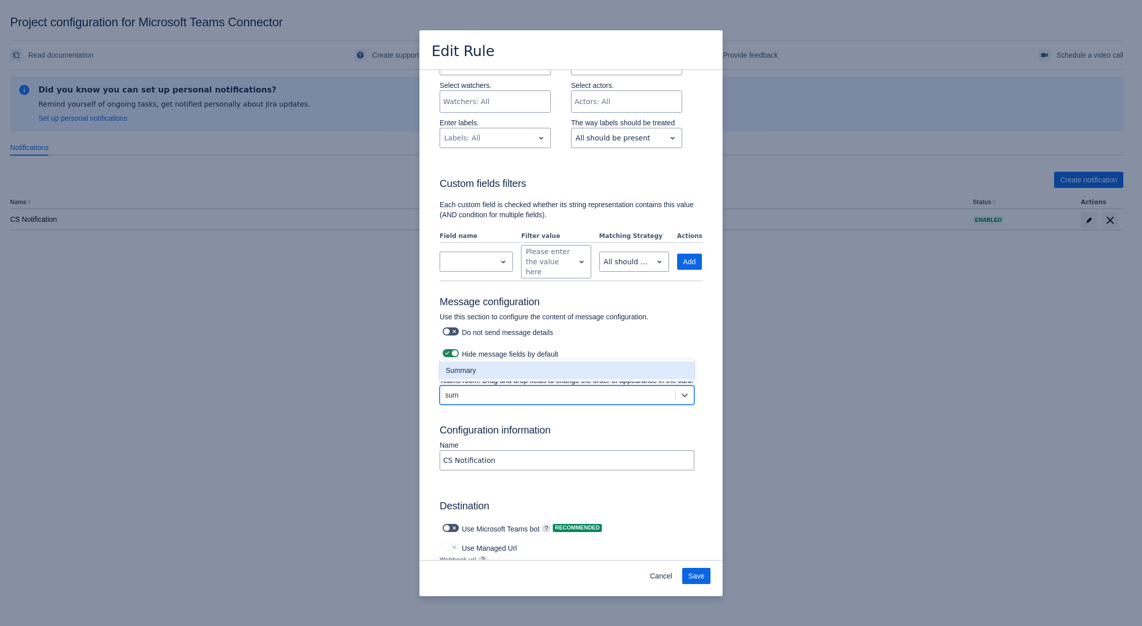
click at [484, 379] on div "Summary" at bounding box center [567, 370] width 255 height 18
type input "n"
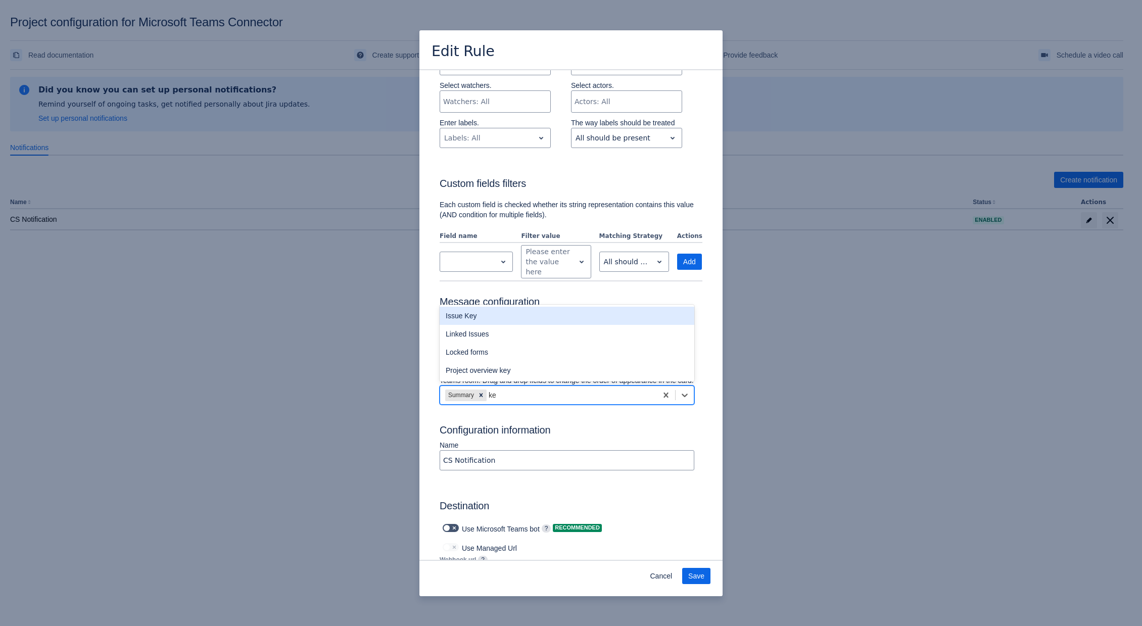
type input "key"
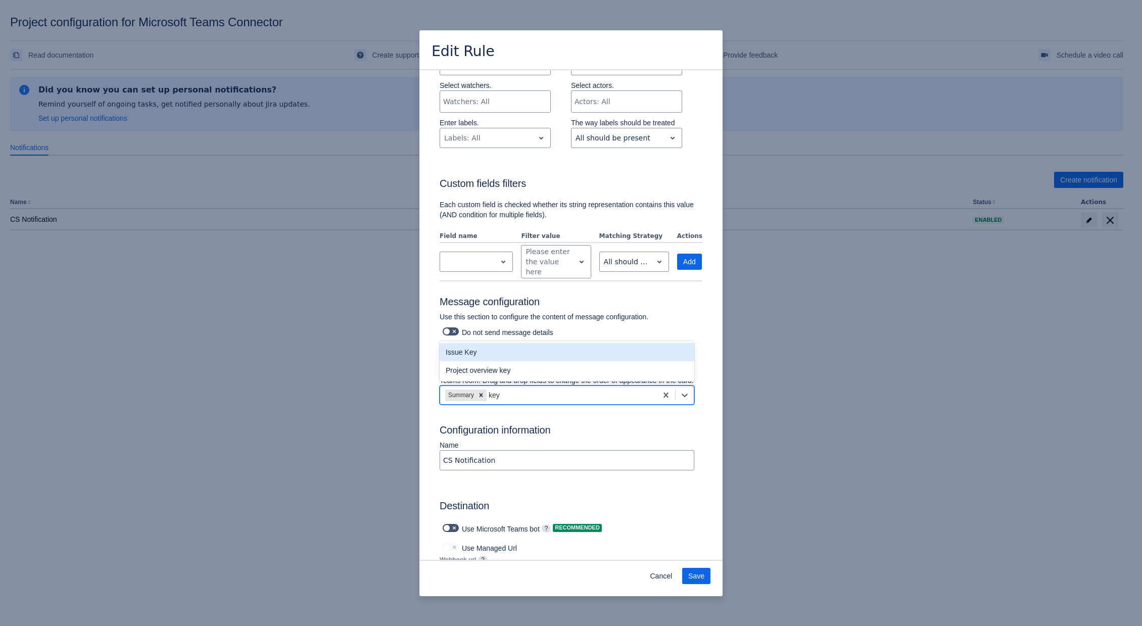
click at [494, 360] on div "Issue Key" at bounding box center [567, 352] width 255 height 18
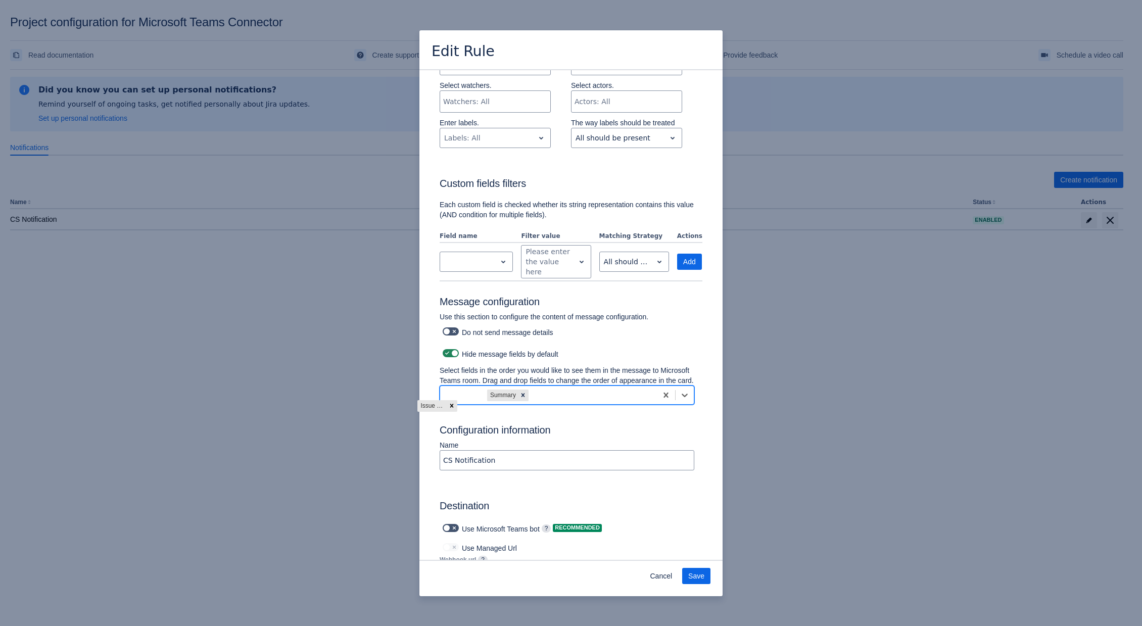
drag, startPoint x: 504, startPoint y: 404, endPoint x: 444, endPoint y: 404, distance: 60.1
click at [444, 403] on div "Summary Issue Key" at bounding box center [548, 395] width 217 height 16
click at [698, 578] on span "Save" at bounding box center [696, 576] width 16 height 16
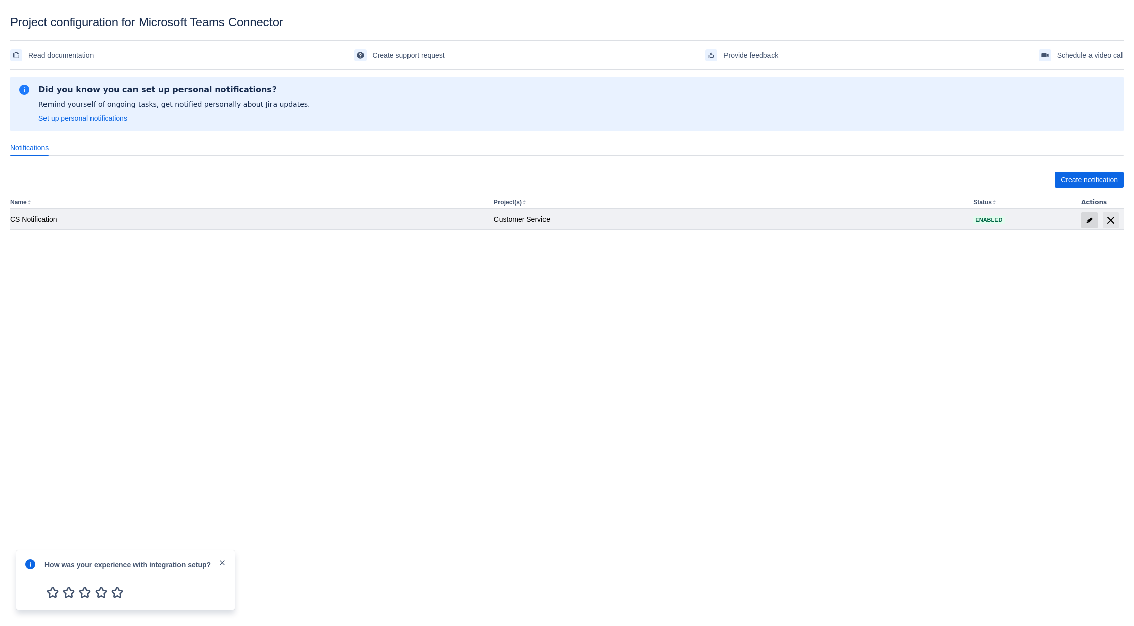
click at [1087, 219] on span "edit" at bounding box center [1089, 220] width 8 height 8
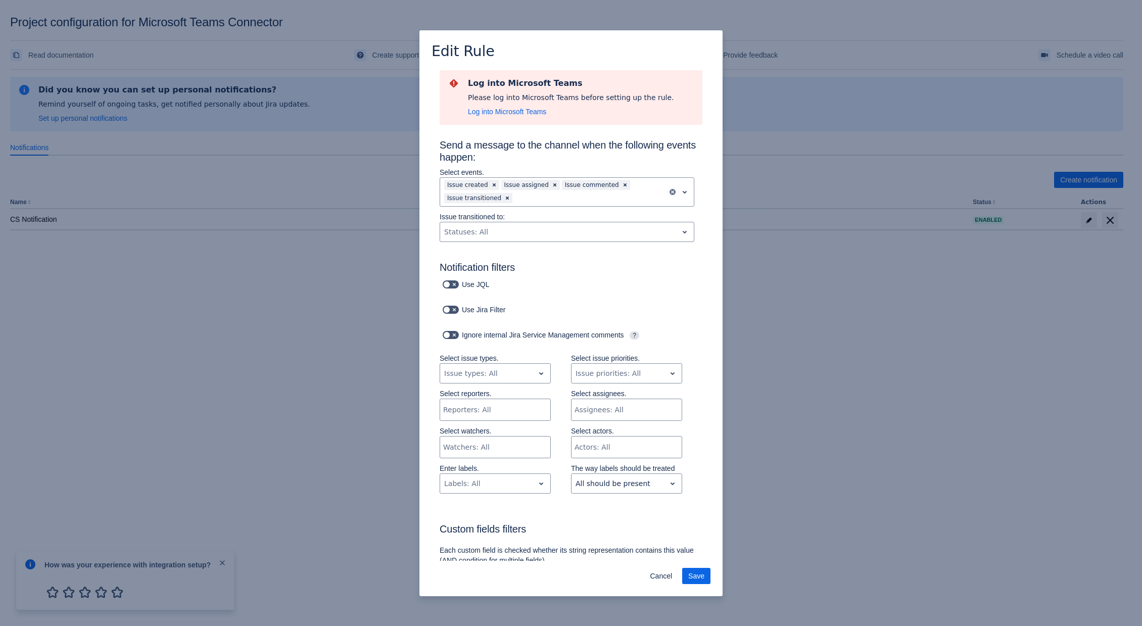
scroll to position [347, 0]
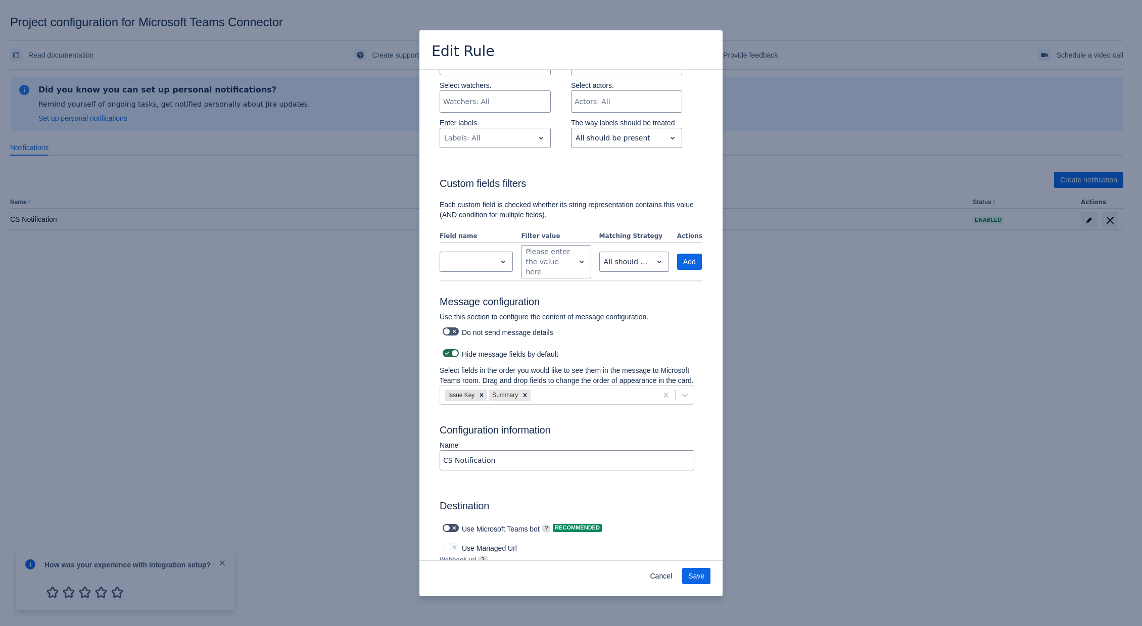
click at [452, 359] on label at bounding box center [451, 353] width 20 height 12
click at [449, 357] on input "checkbox" at bounding box center [446, 353] width 7 height 7
checkbox input "false"
click at [452, 332] on span at bounding box center [454, 331] width 8 height 8
click at [449, 332] on input "checkbox" at bounding box center [446, 332] width 7 height 7
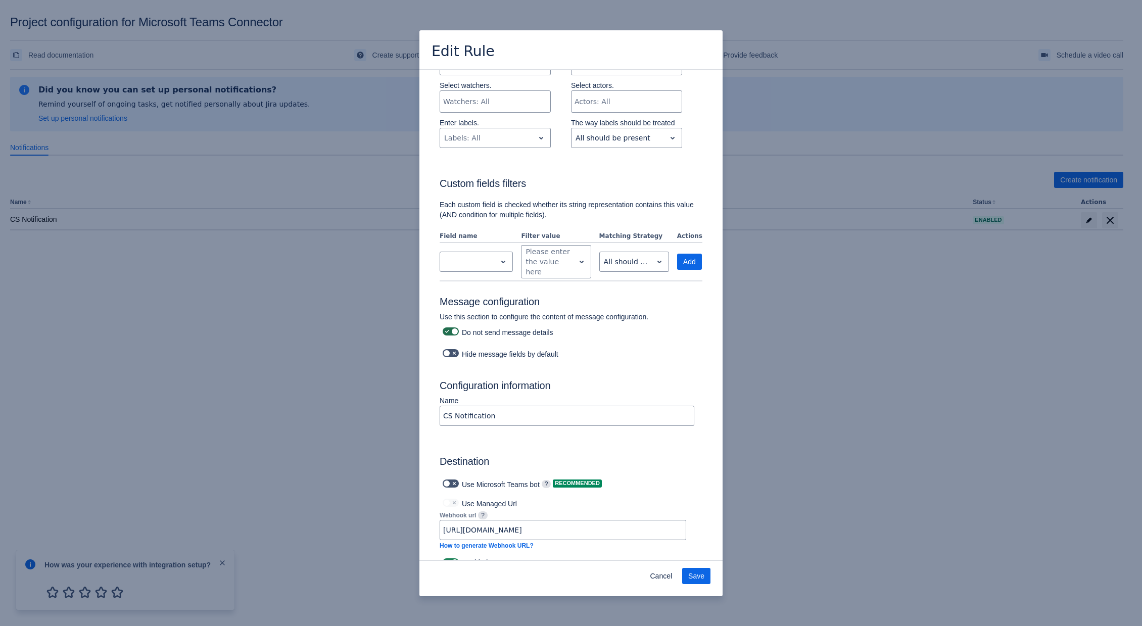
click at [453, 331] on span at bounding box center [454, 331] width 8 height 8
click at [449, 331] on input "checkbox" at bounding box center [446, 332] width 7 height 7
checkbox input "false"
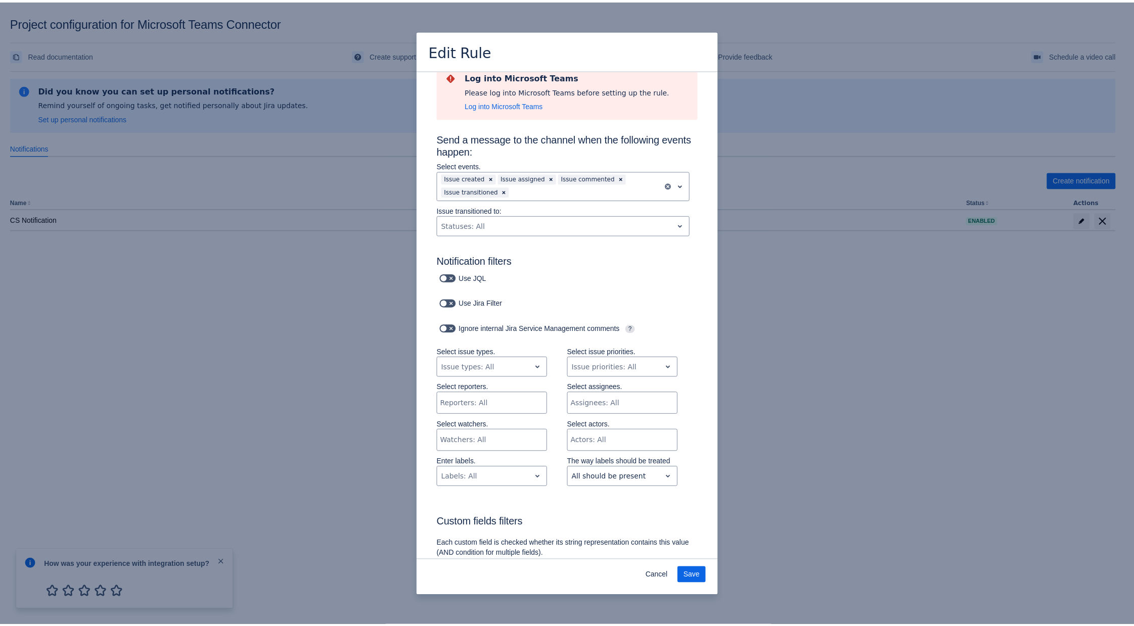
scroll to position [0, 0]
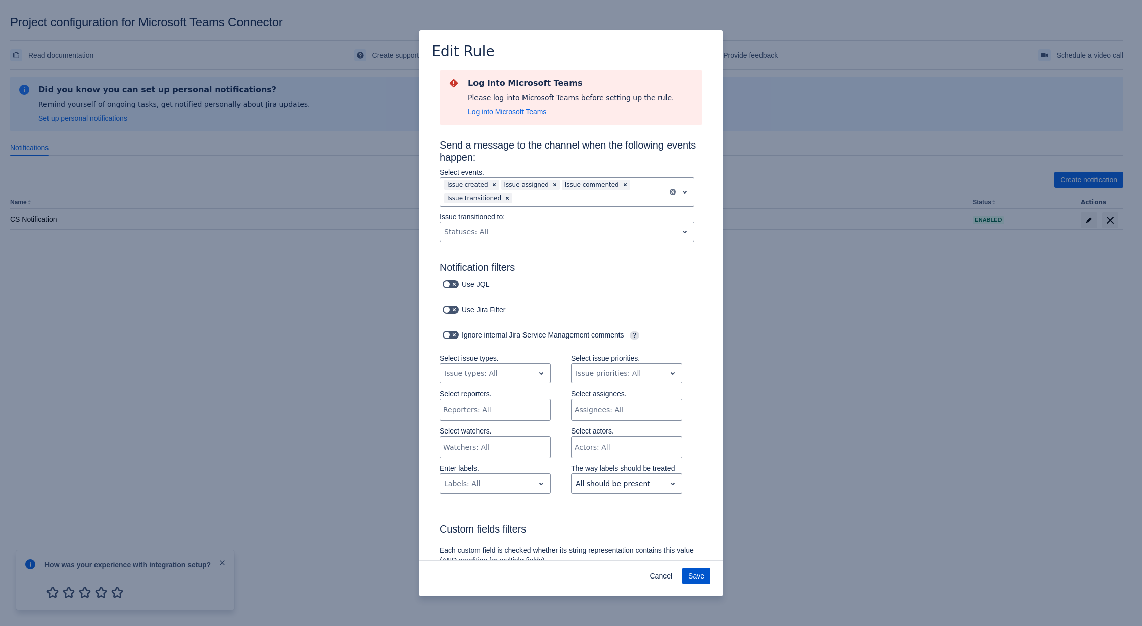
click at [693, 572] on span "Save" at bounding box center [696, 576] width 16 height 16
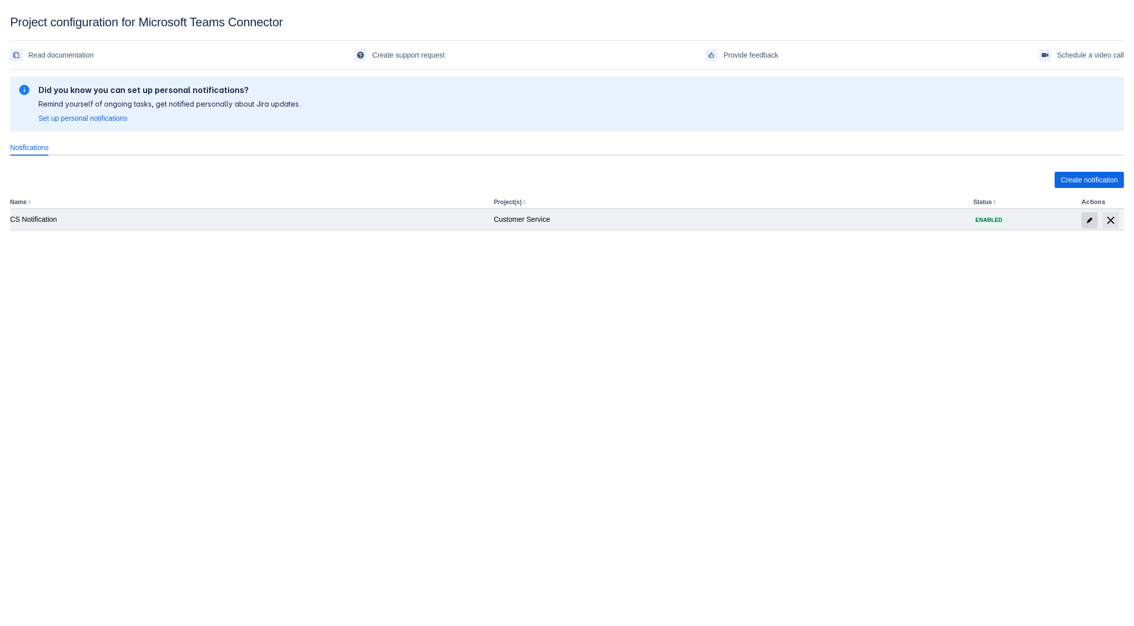
click at [1090, 217] on span "edit" at bounding box center [1089, 220] width 8 height 8
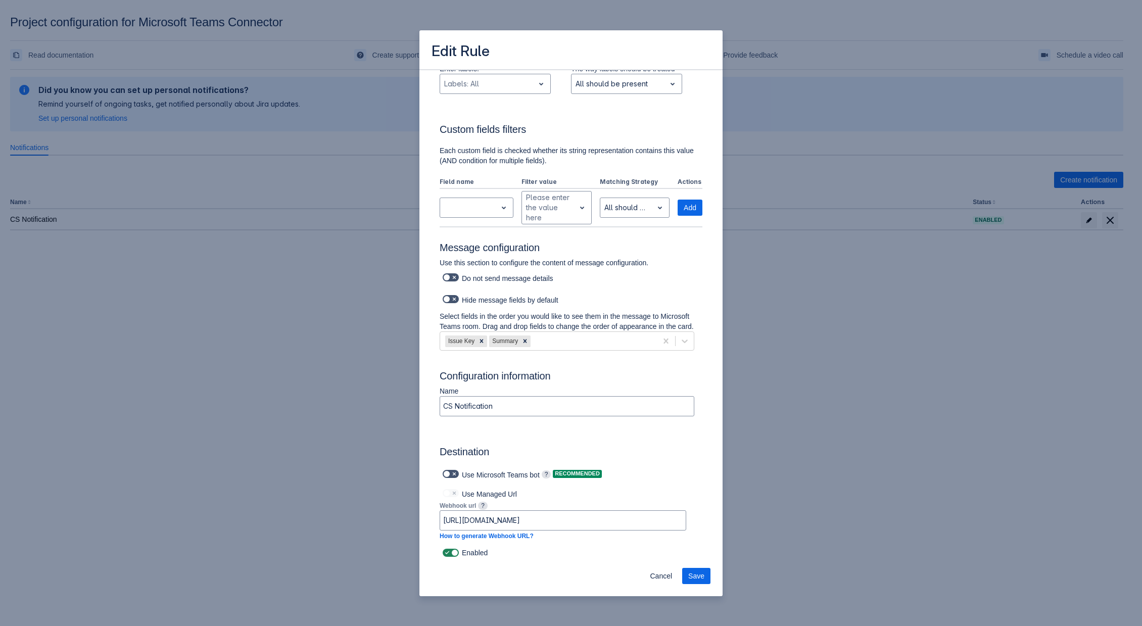
scroll to position [411, 0]
click at [447, 295] on span at bounding box center [447, 299] width 8 height 8
click at [447, 296] on input "checkbox" at bounding box center [446, 299] width 7 height 7
checkbox input "true"
click at [698, 577] on span "Save" at bounding box center [696, 576] width 16 height 16
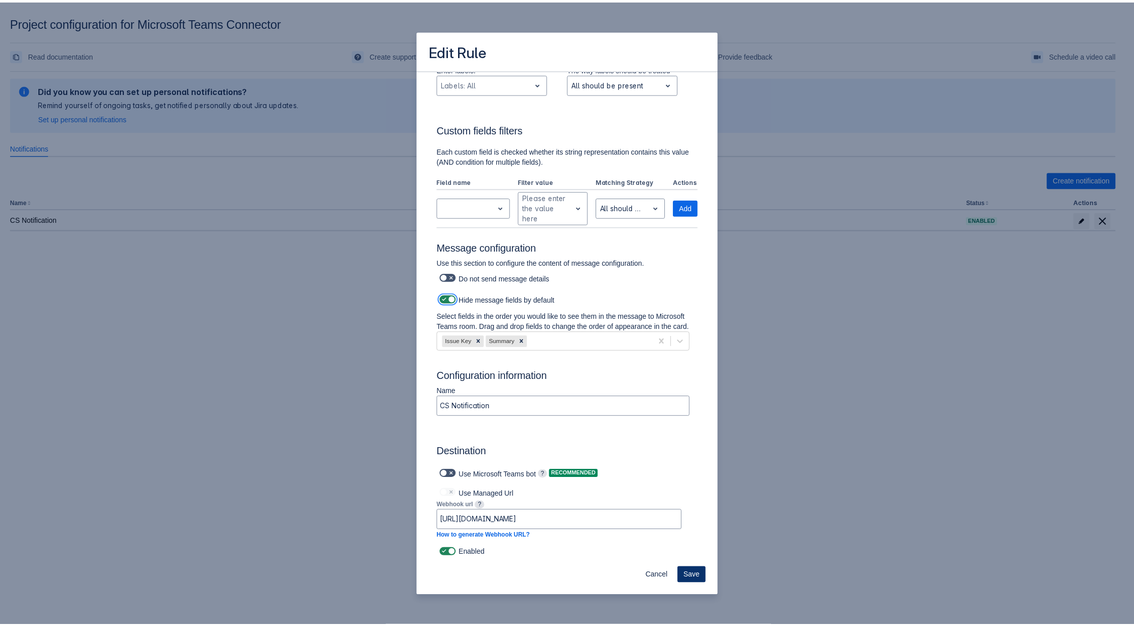
scroll to position [0, 0]
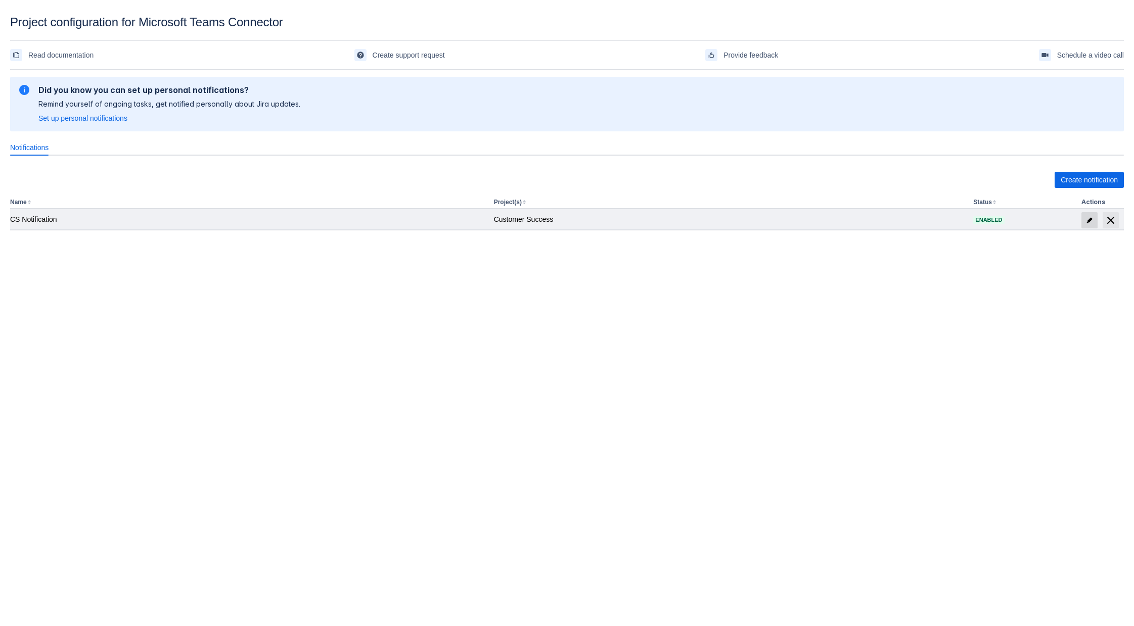
click at [1094, 221] on span at bounding box center [1089, 220] width 16 height 16
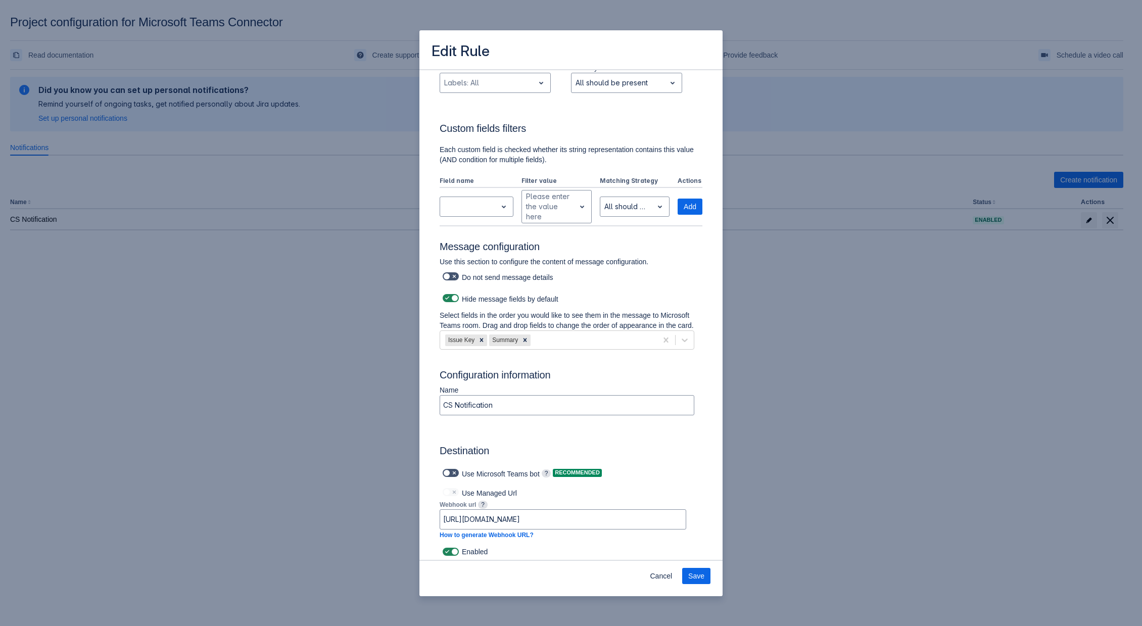
scroll to position [411, 0]
click at [479, 338] on div at bounding box center [481, 342] width 11 height 12
click at [451, 295] on span at bounding box center [454, 299] width 8 height 8
click at [449, 296] on input "checkbox" at bounding box center [446, 299] width 7 height 7
checkbox input "false"
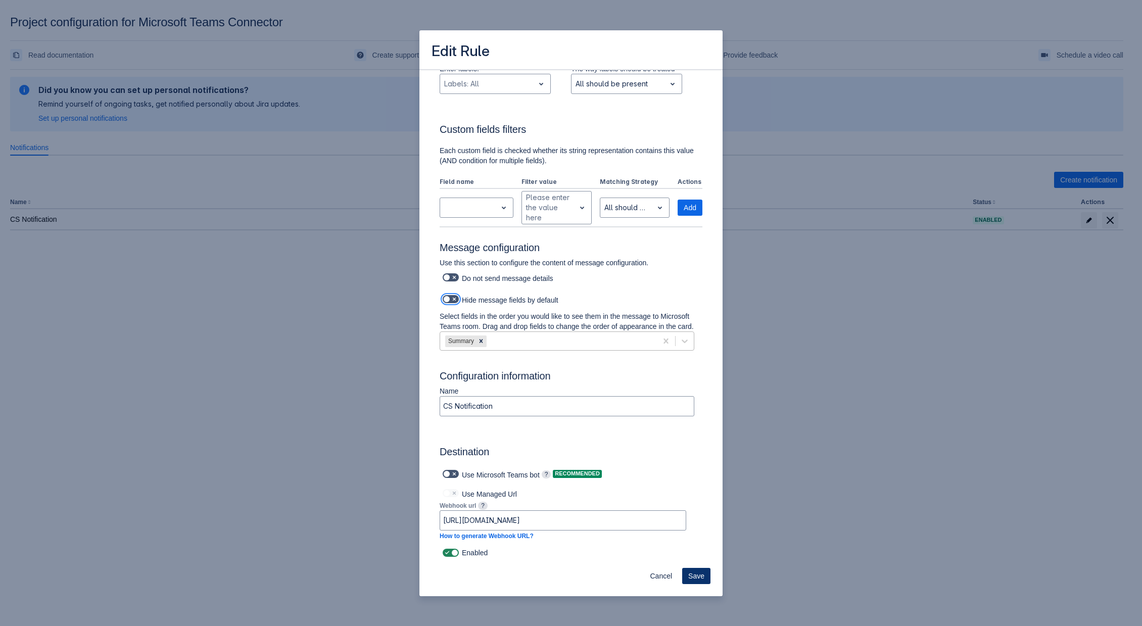
click at [710, 579] on button "Save" at bounding box center [696, 576] width 28 height 16
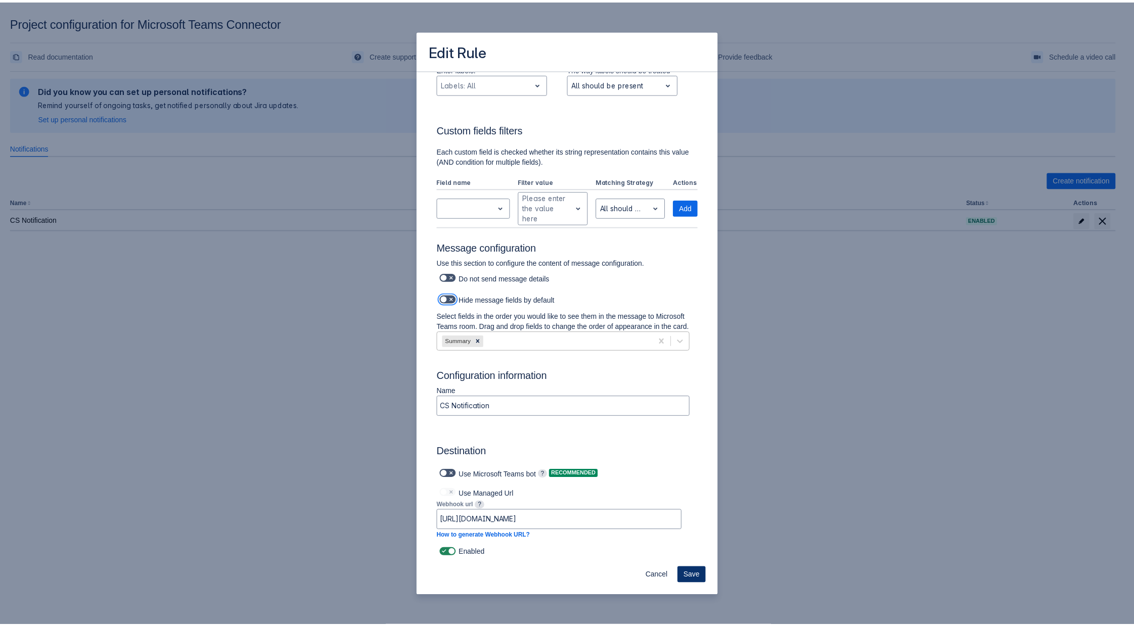
scroll to position [0, 0]
